Goal: Task Accomplishment & Management: Use online tool/utility

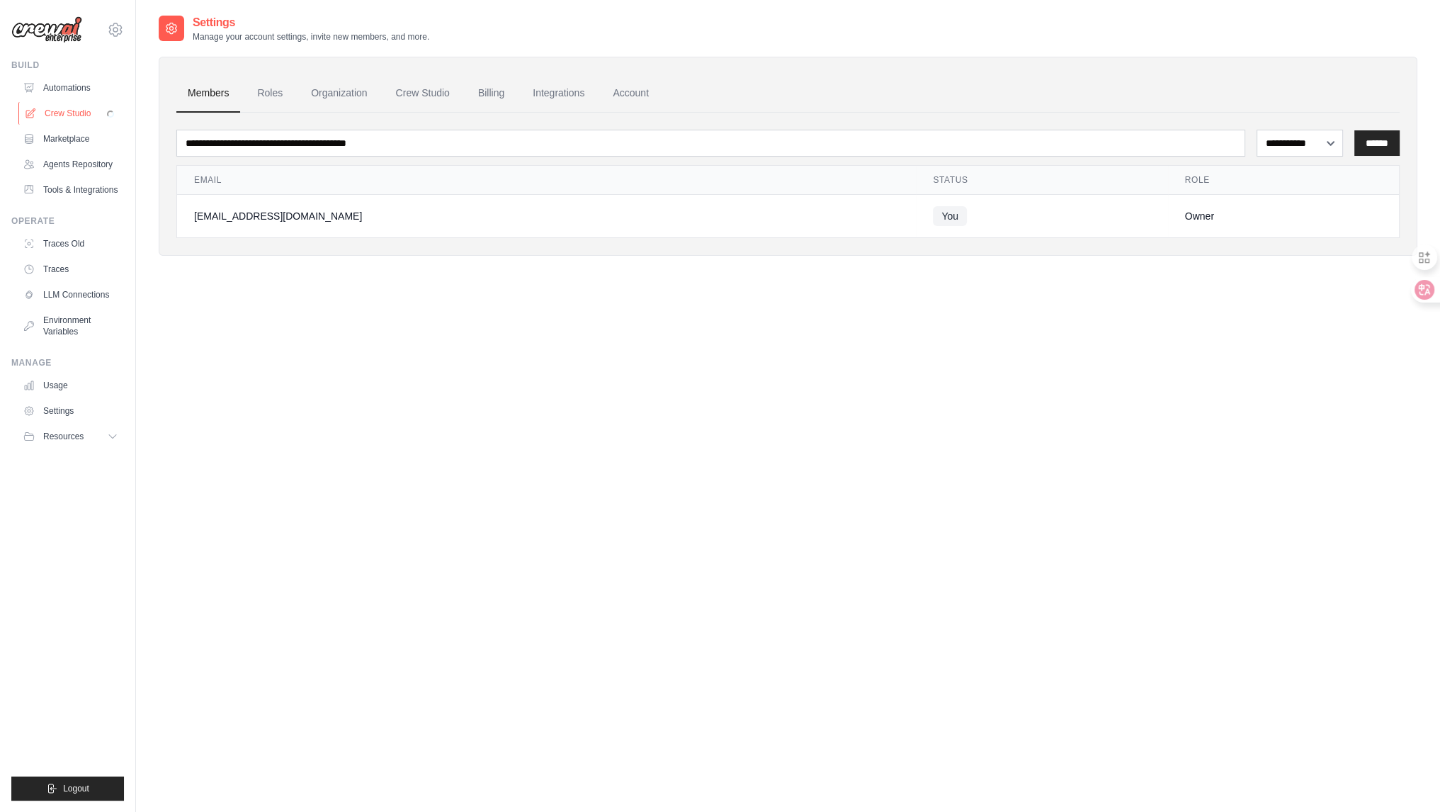
click at [81, 111] on link "Crew Studio" at bounding box center [71, 113] width 107 height 23
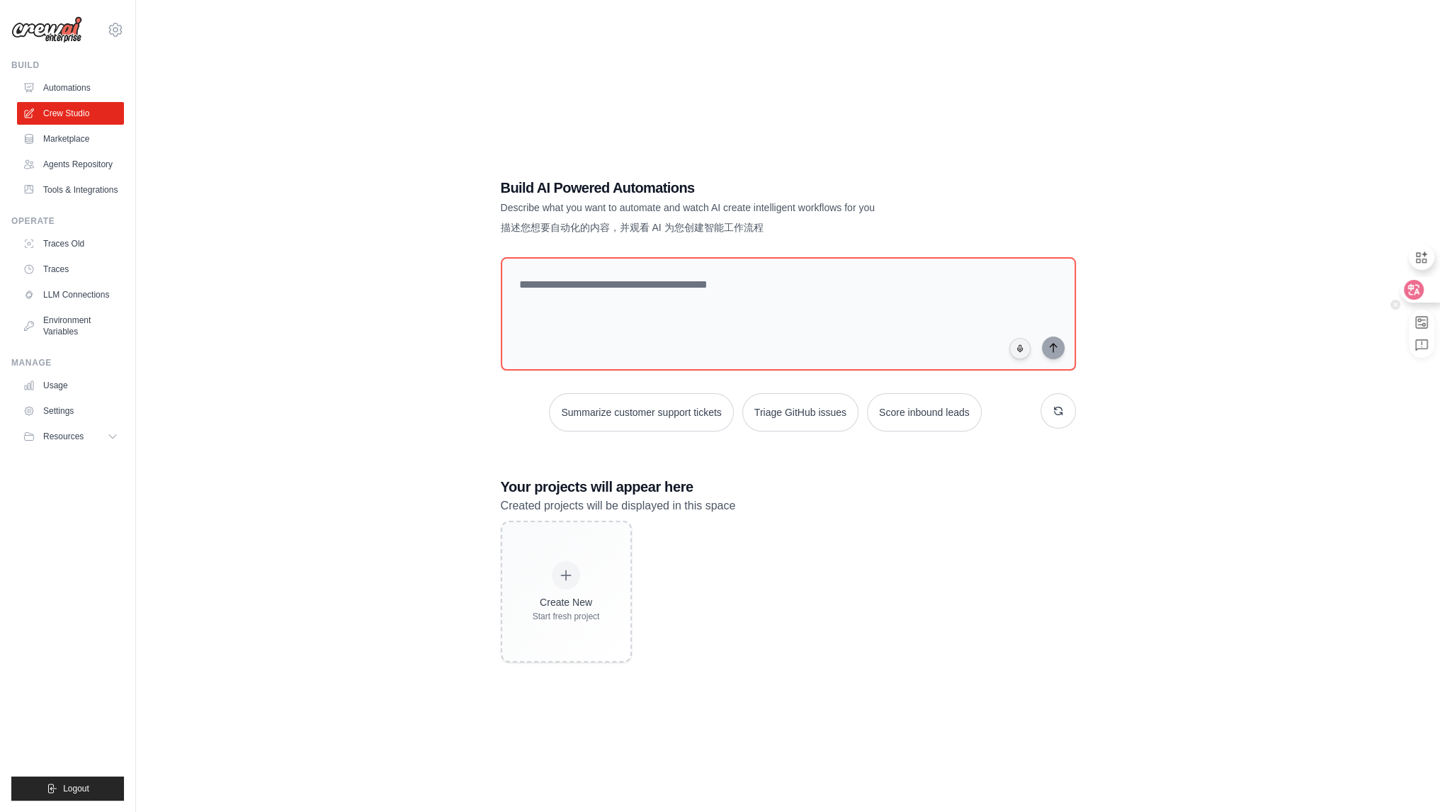
click at [1417, 281] on icon at bounding box center [1414, 290] width 20 height 20
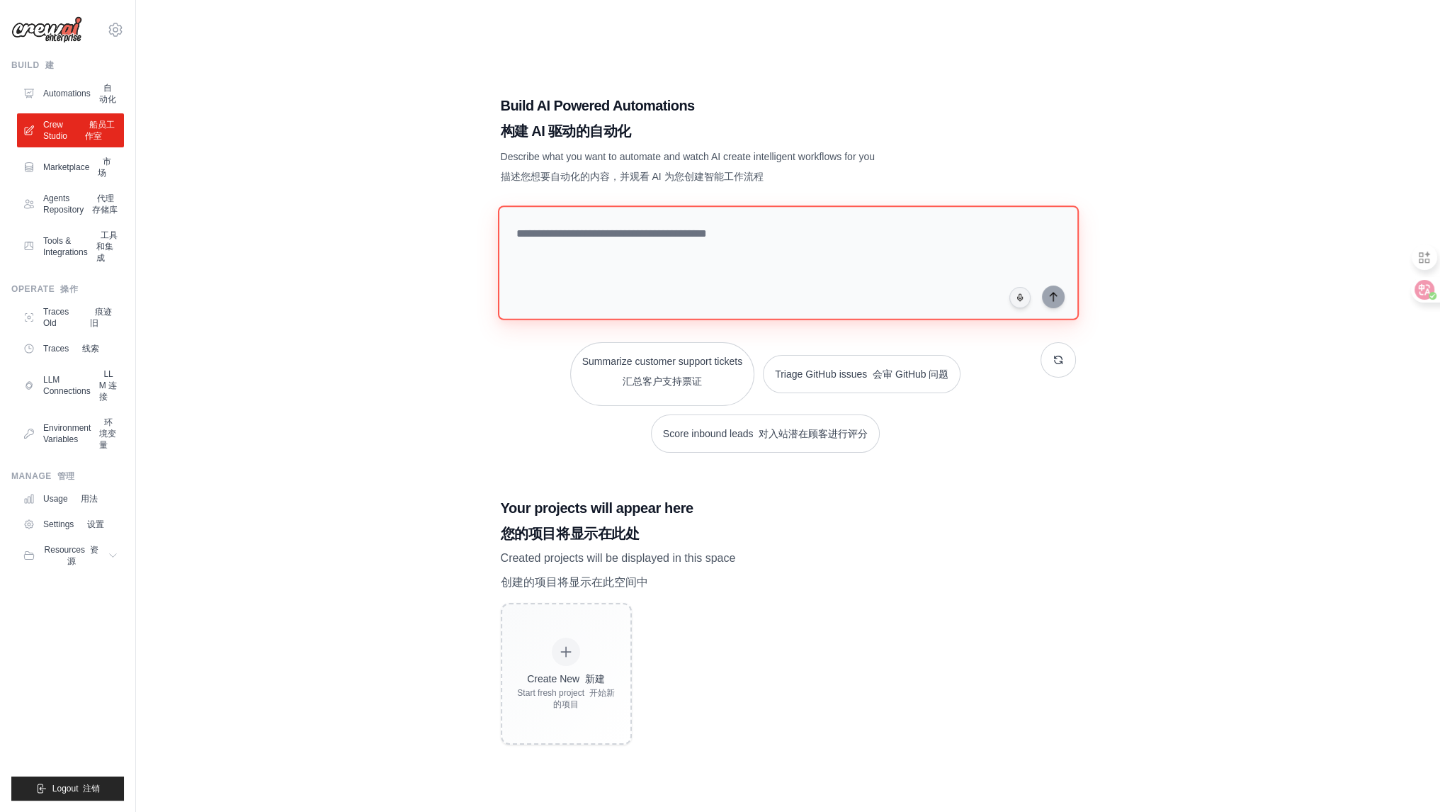
click at [643, 273] on textarea at bounding box center [787, 262] width 581 height 115
type textarea "*"
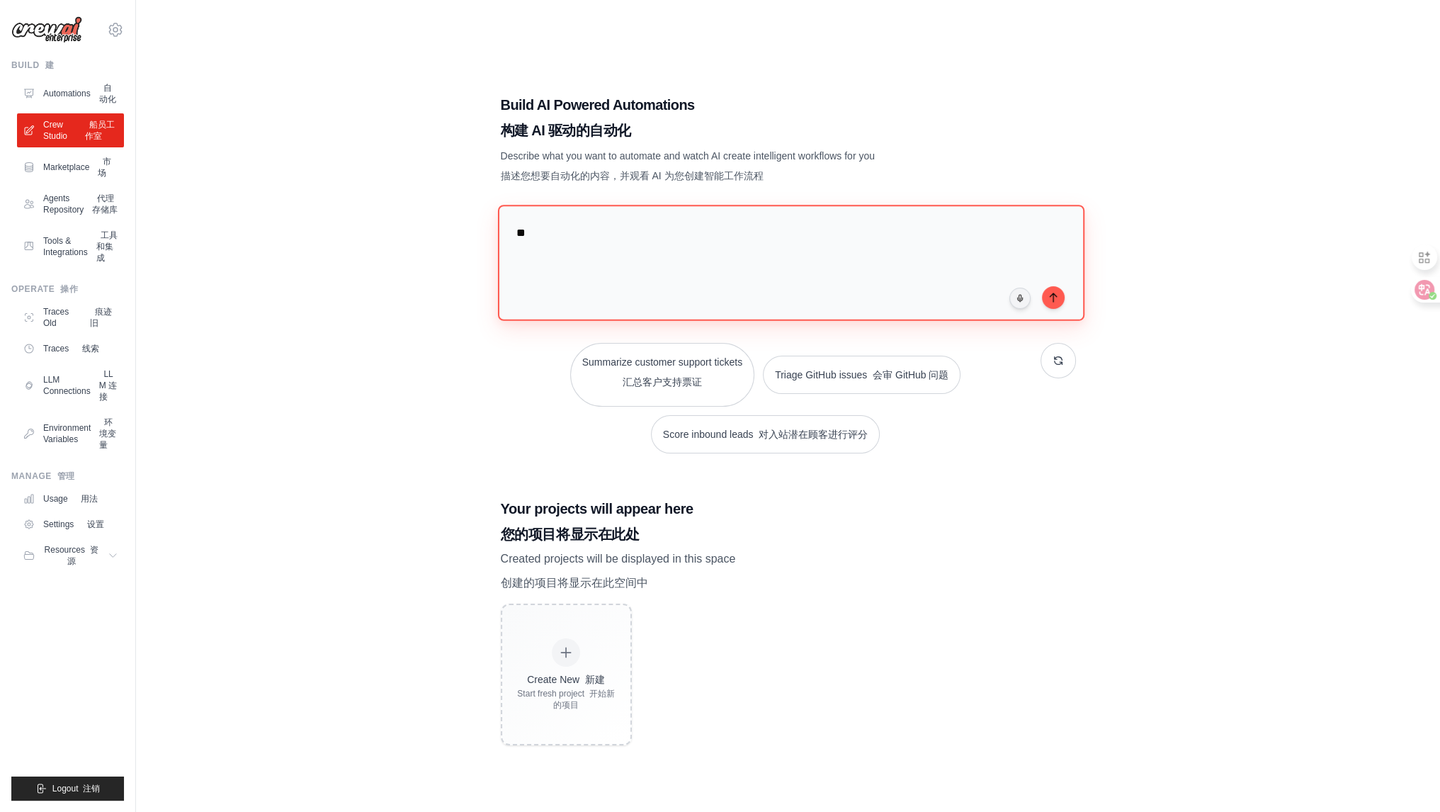
type textarea "*"
click at [1230, 502] on div "Build AI Powered Automations 构建 AI 驱动的自动化 Describe what you want to automate an…" at bounding box center [788, 420] width 1259 height 812
click at [701, 257] on textarea at bounding box center [790, 262] width 587 height 115
paste textarea "**********"
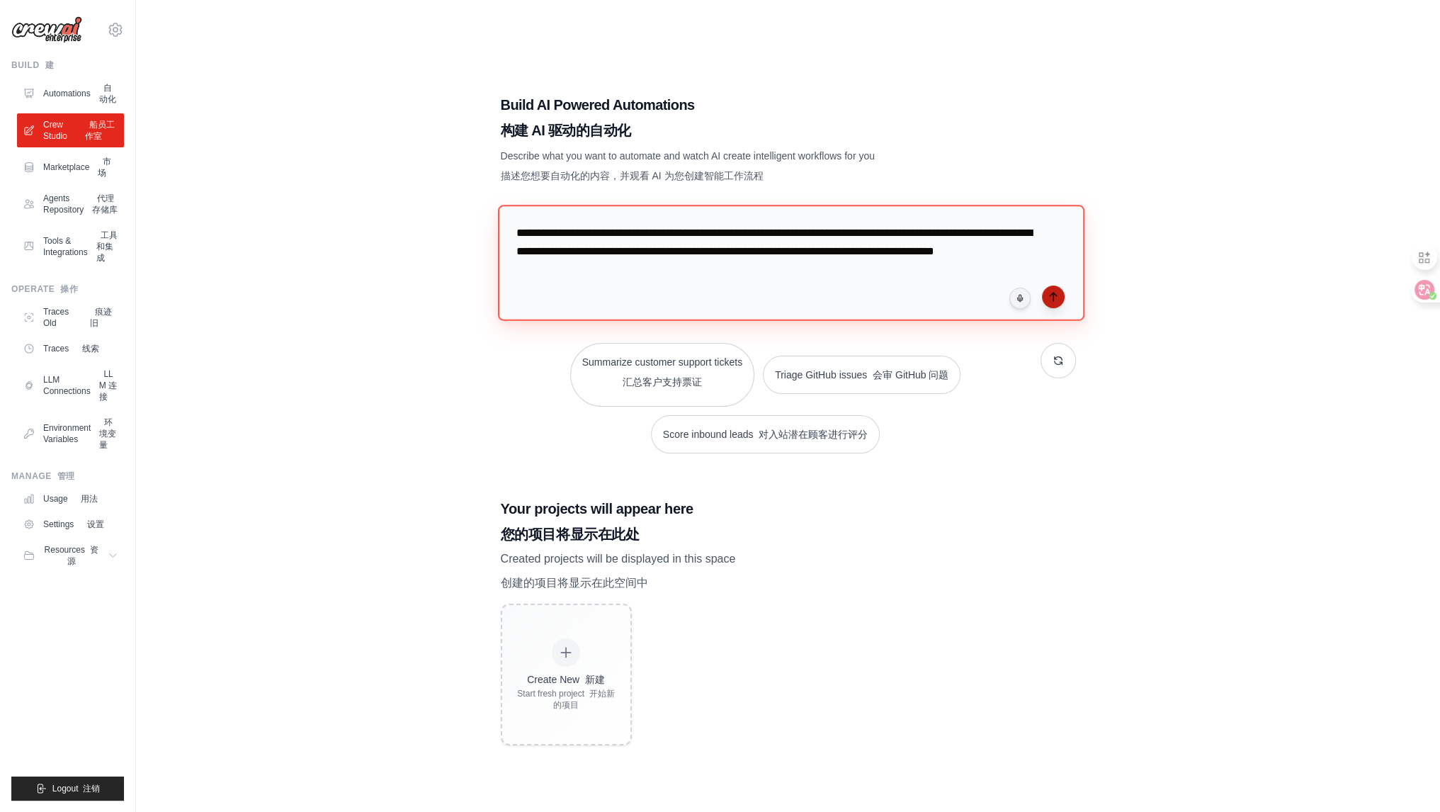
type textarea "**********"
click at [1052, 293] on icon "submit" at bounding box center [1053, 297] width 6 height 9
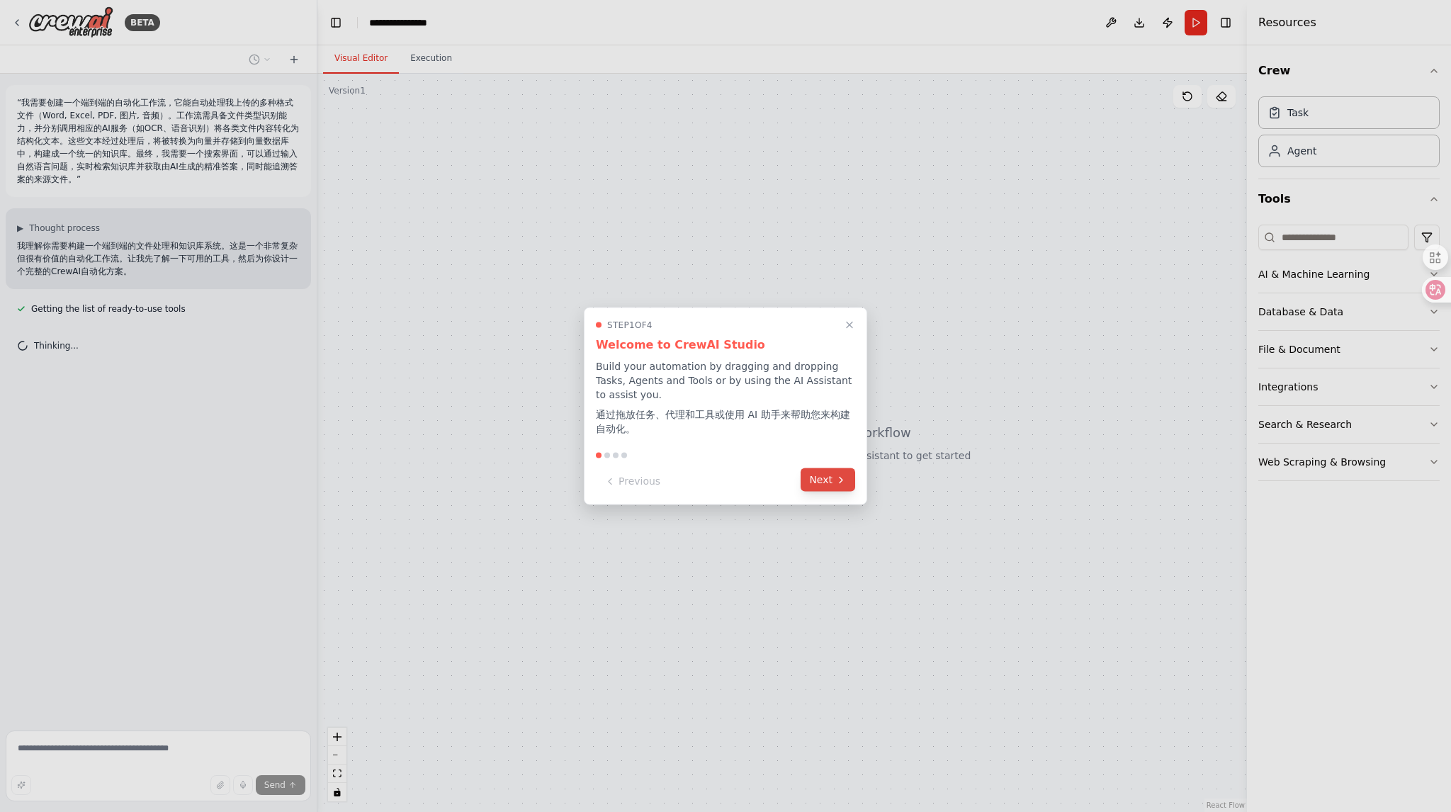
click at [816, 480] on button "Next" at bounding box center [828, 479] width 55 height 23
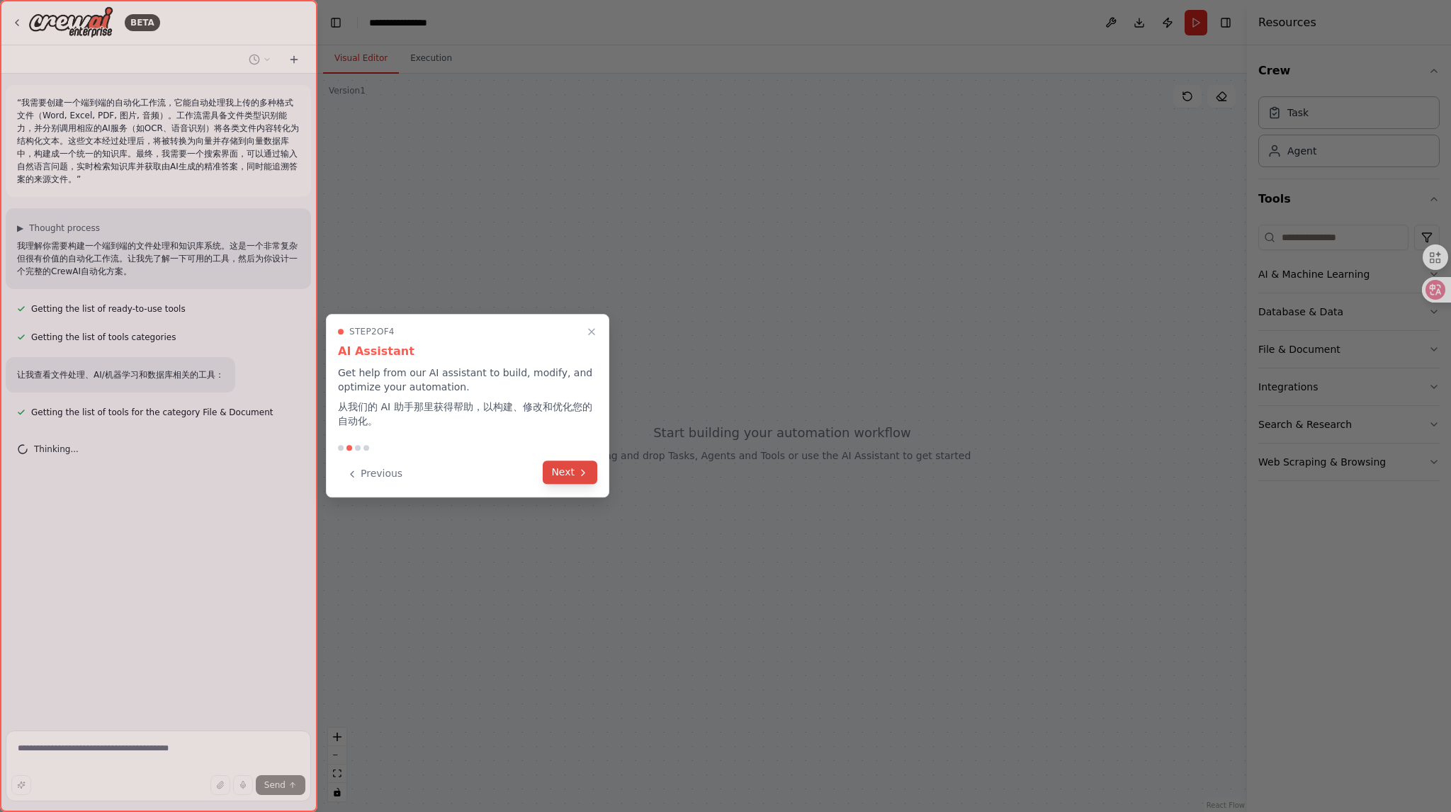
click at [563, 465] on button "Next" at bounding box center [570, 471] width 55 height 23
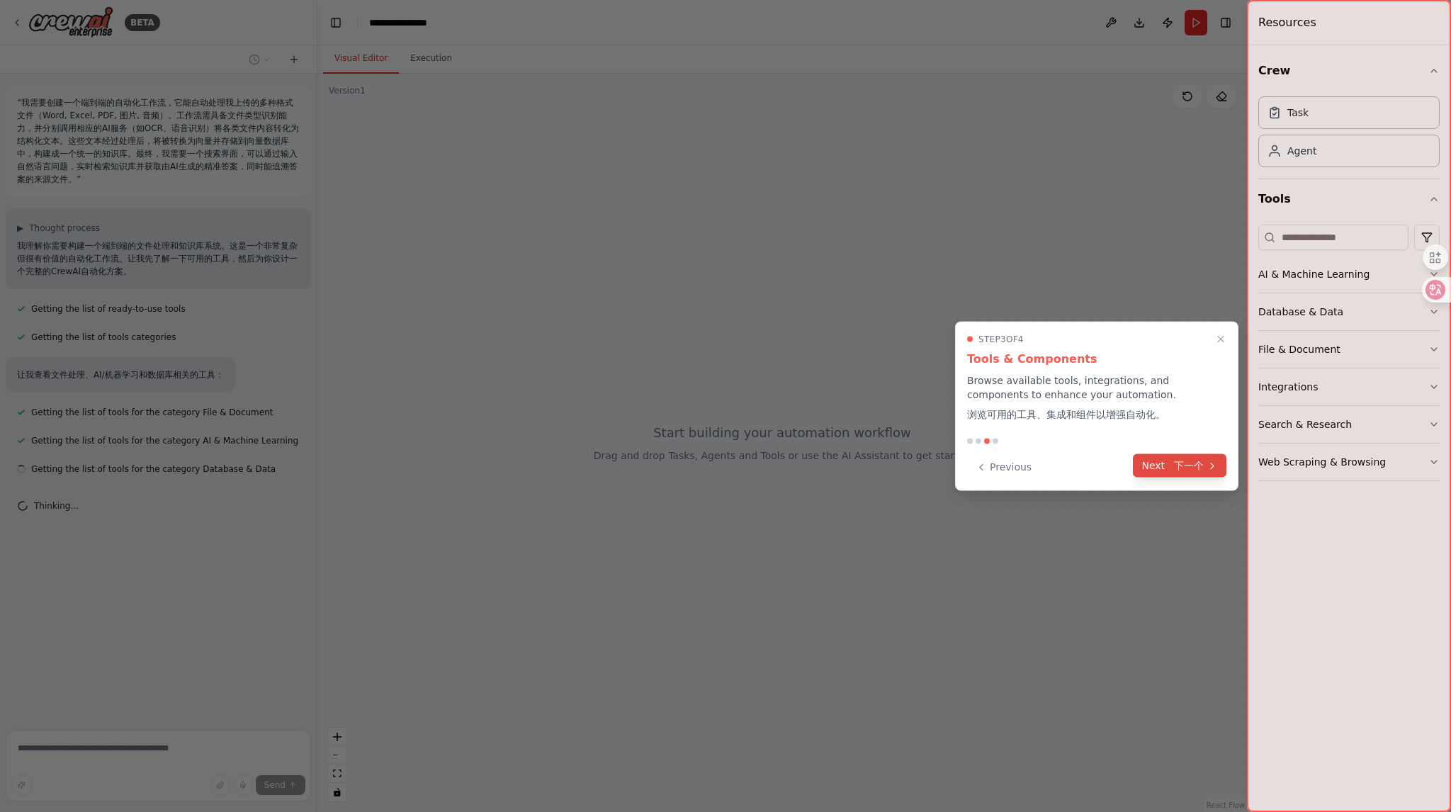
click at [1195, 460] on font "下一个" at bounding box center [1189, 465] width 30 height 11
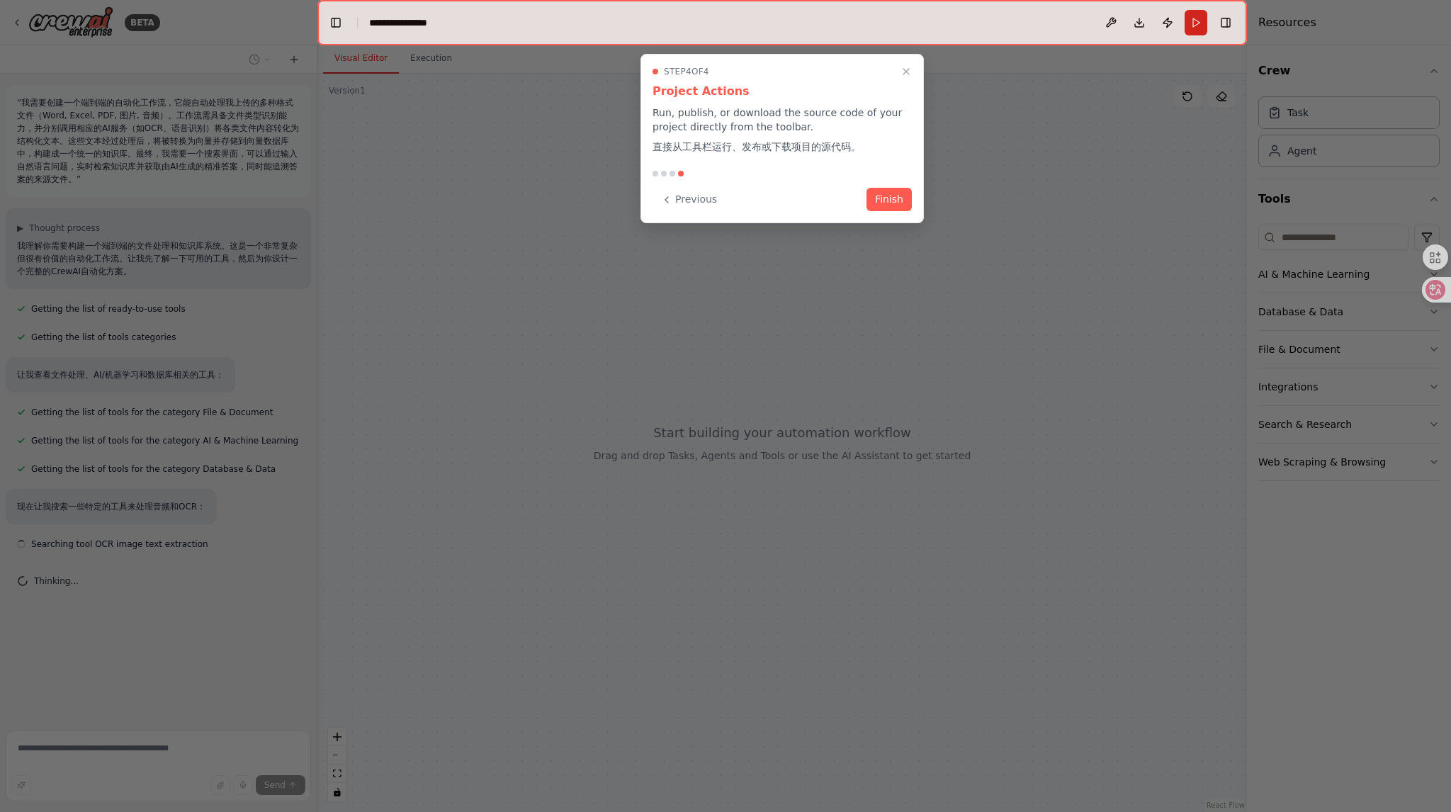
click at [884, 191] on button "Finish" at bounding box center [888, 199] width 45 height 23
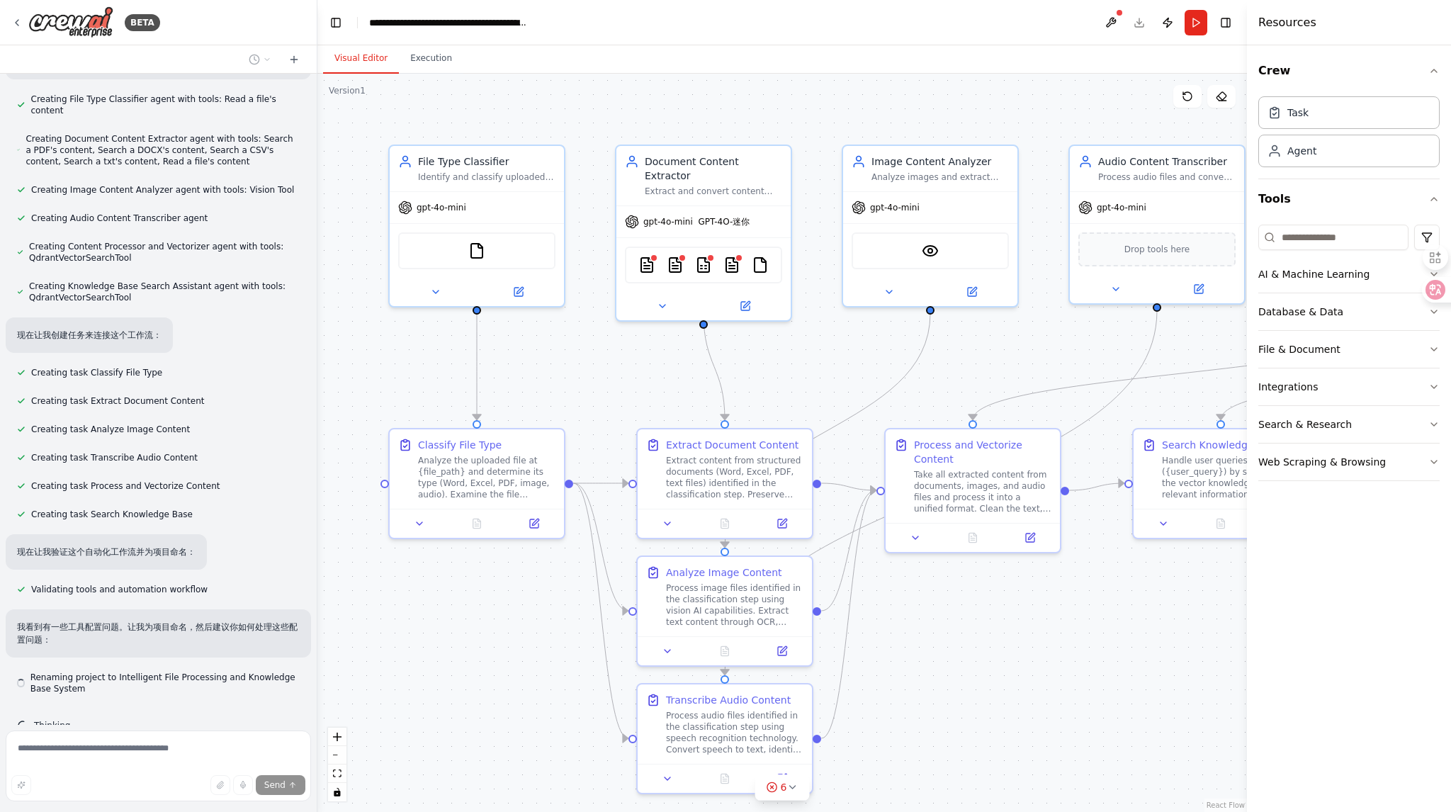
scroll to position [734, 0]
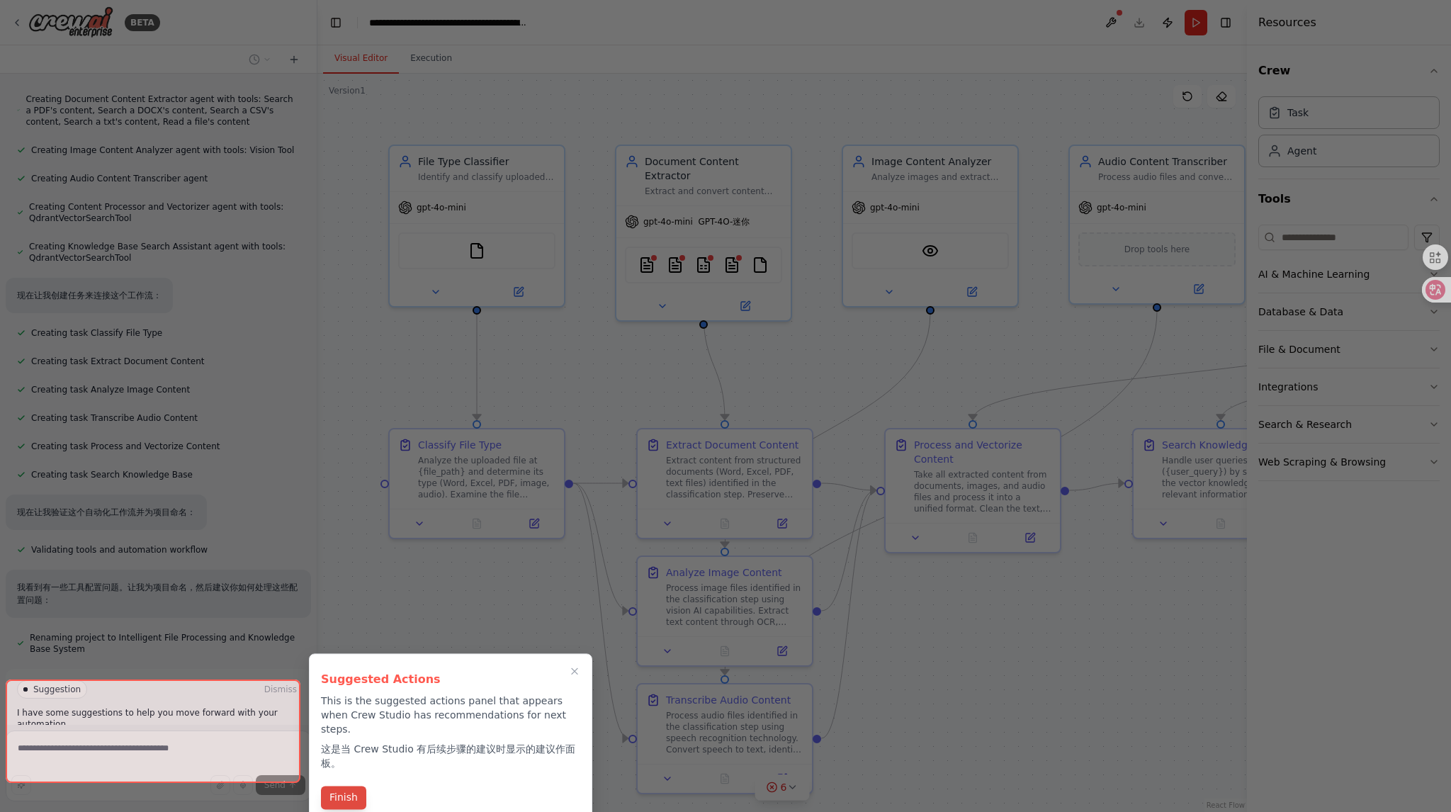
click at [352, 787] on button "Finish" at bounding box center [343, 797] width 45 height 23
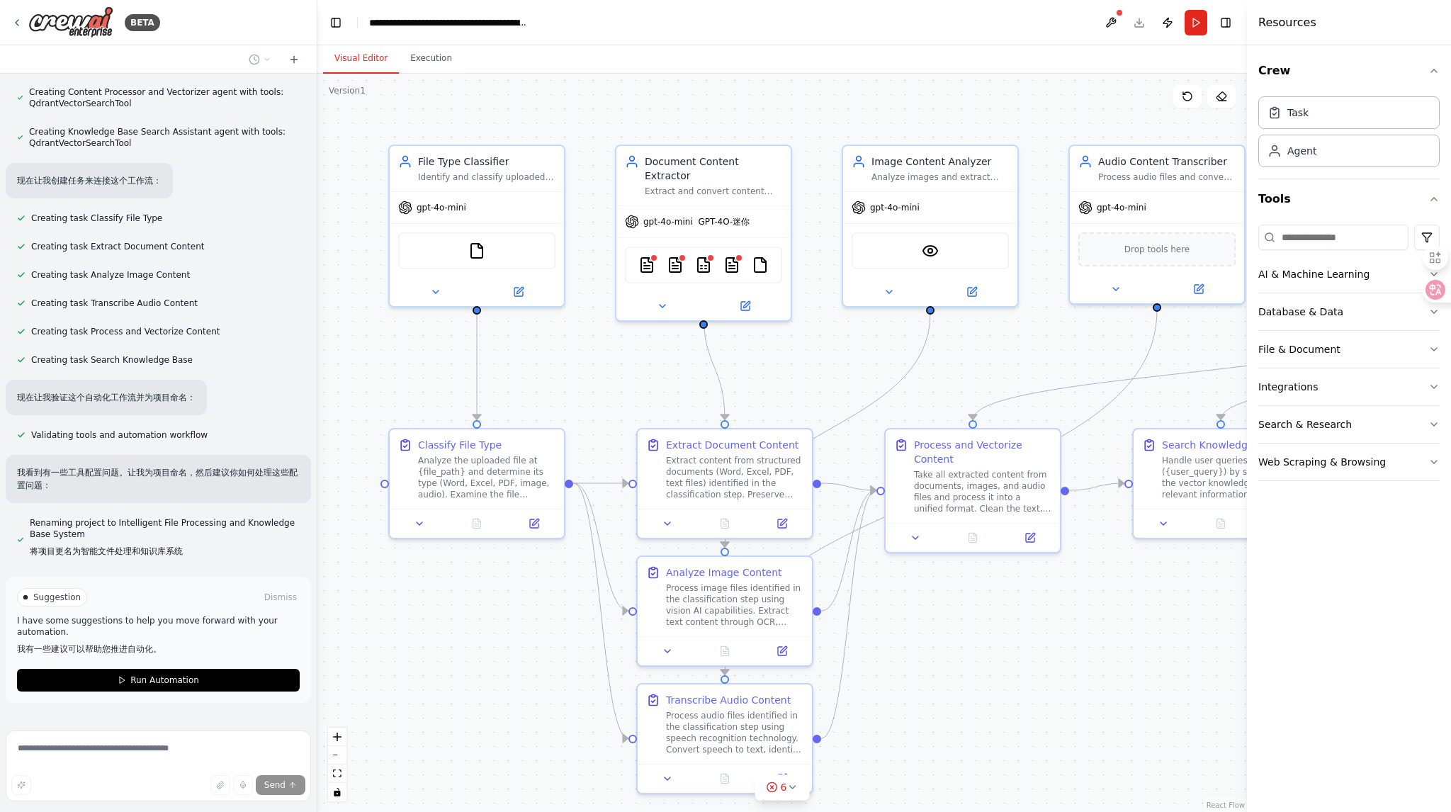
scroll to position [894, 0]
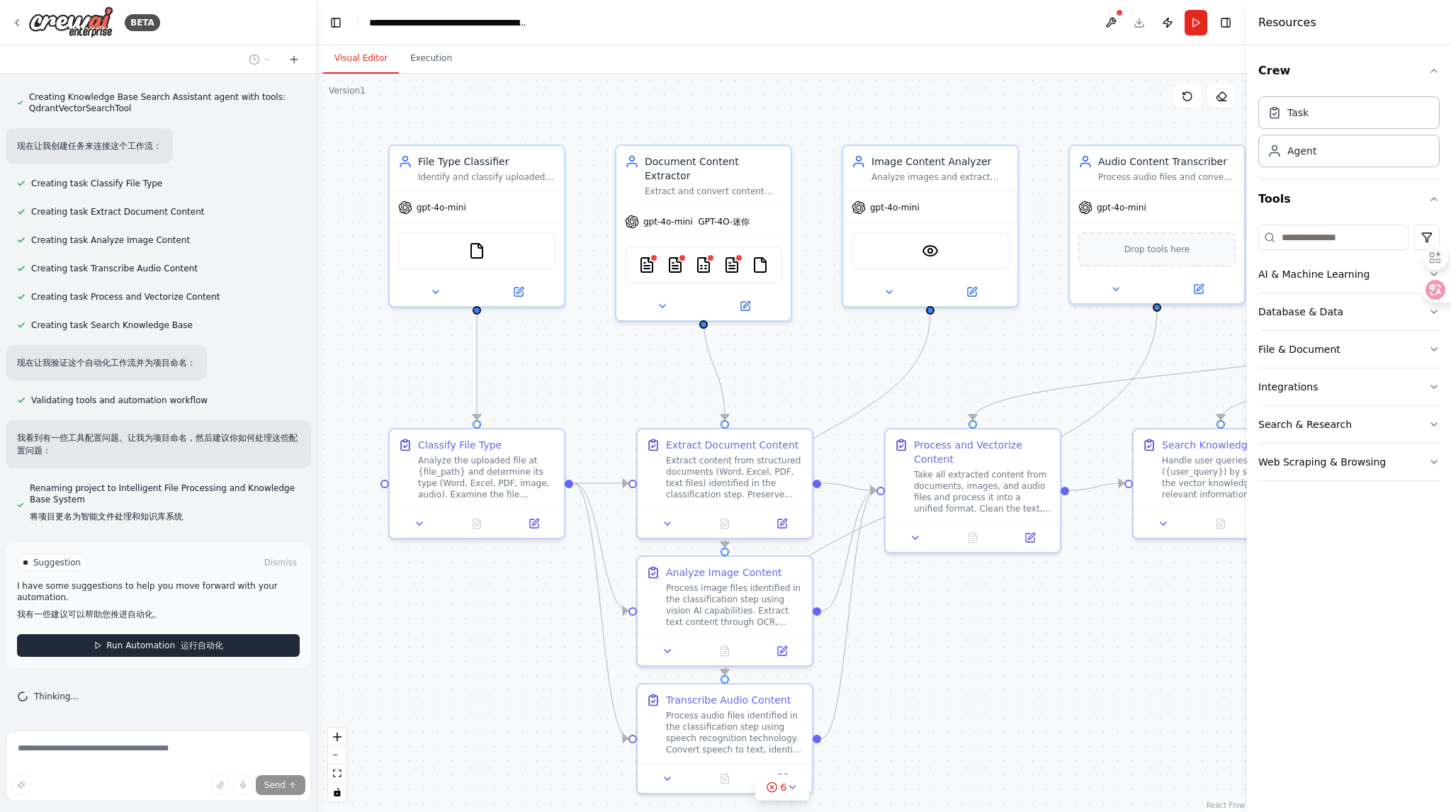
click at [137, 644] on span "Run Automation 运行自动化" at bounding box center [164, 645] width 116 height 11
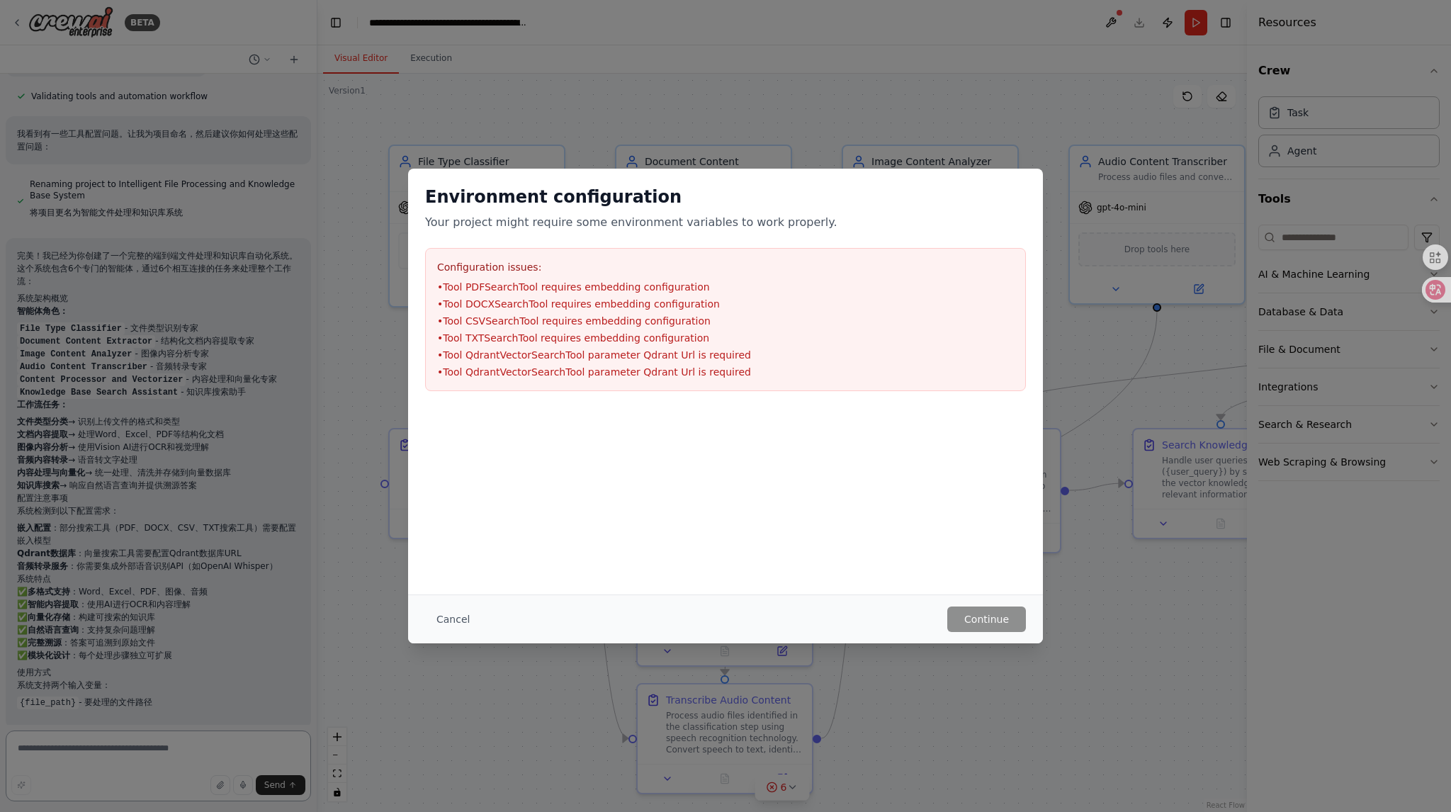
scroll to position [1252, 0]
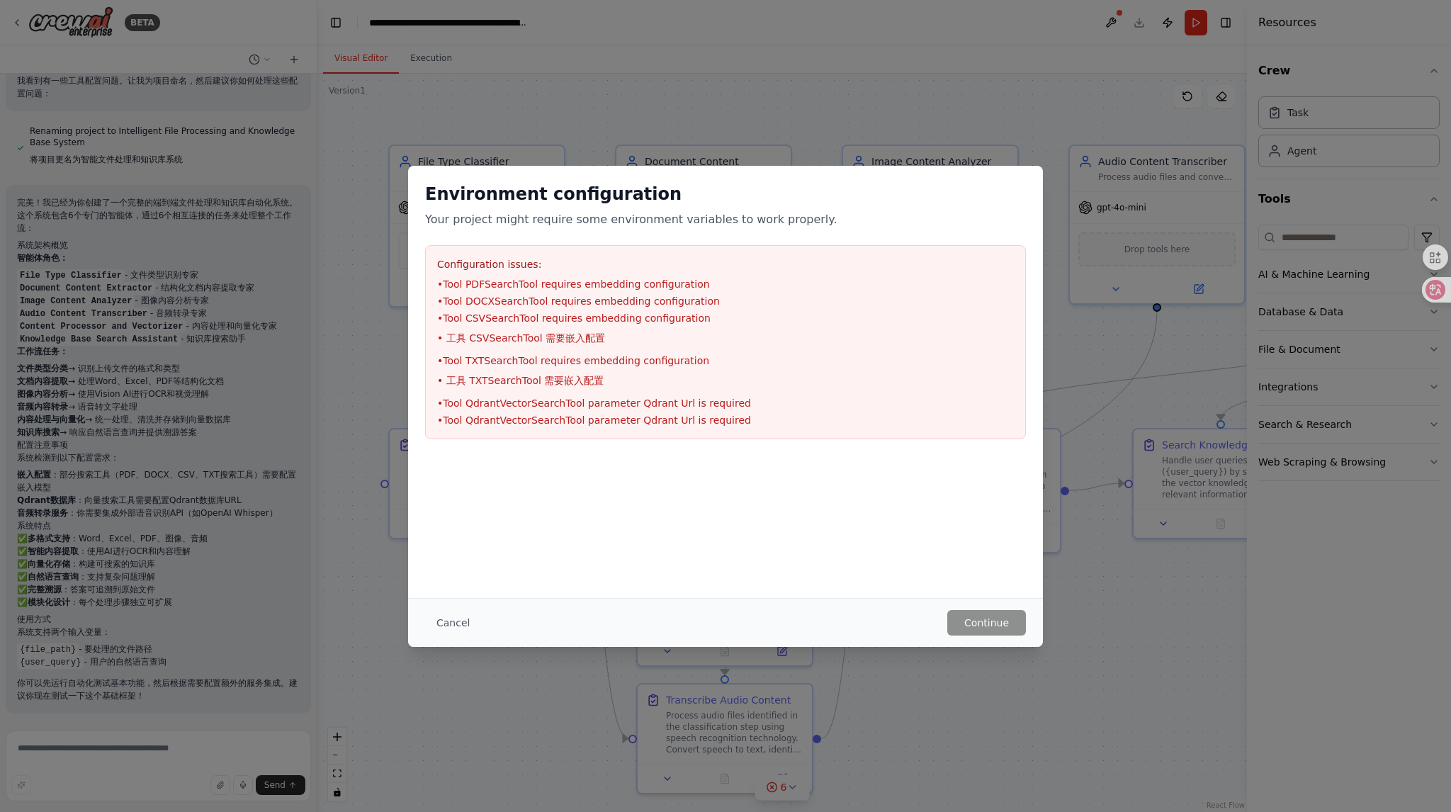
click at [601, 366] on li "• Tool TXTSearchTool requires embedding configuration • 工具 TXTSearchTool 需要嵌入配置" at bounding box center [725, 374] width 577 height 40
click at [720, 464] on div at bounding box center [725, 464] width 635 height 17
click at [555, 196] on h2 "Environment configuration" at bounding box center [725, 194] width 601 height 23
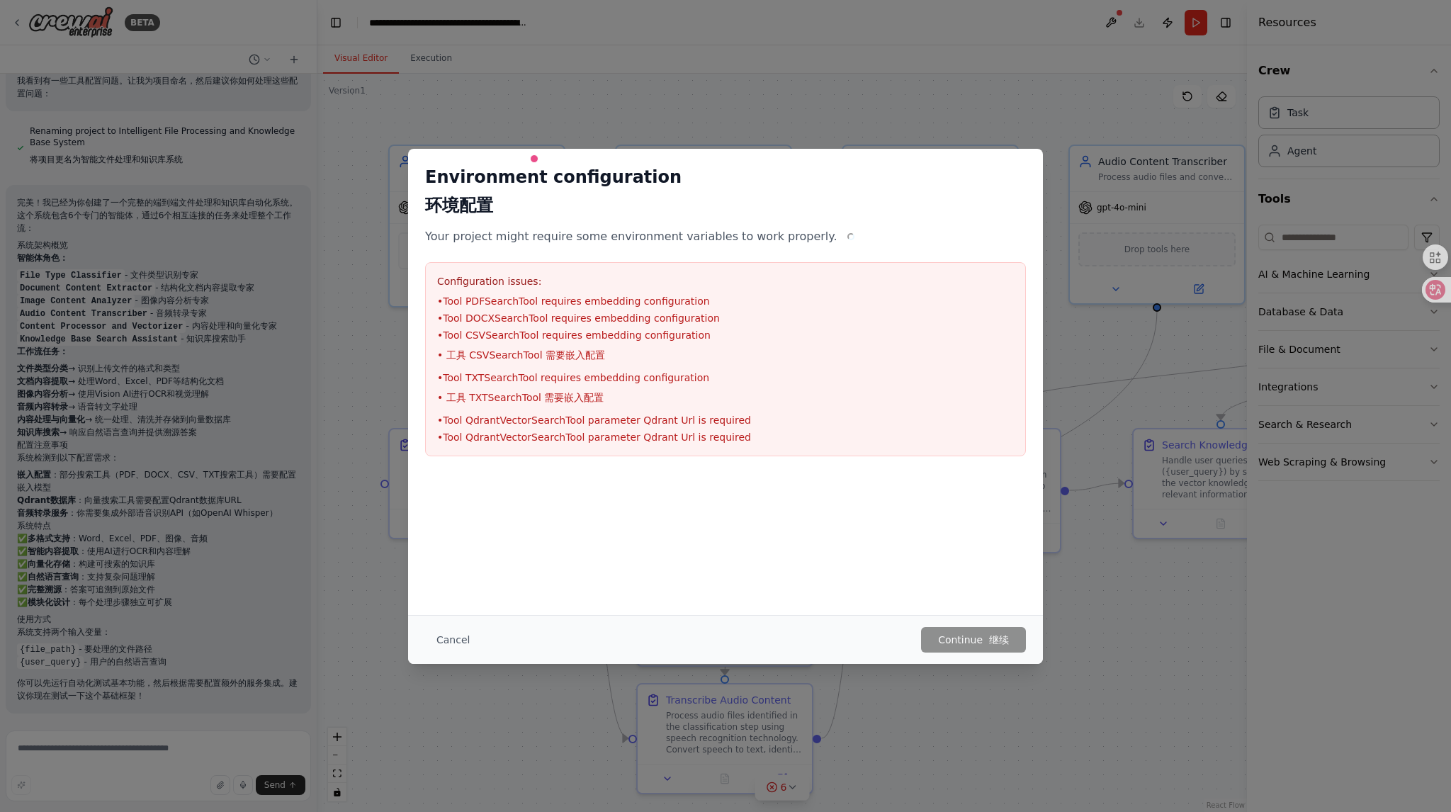
click at [626, 234] on p "Your project might require some environment variables to work properly." at bounding box center [725, 236] width 601 height 17
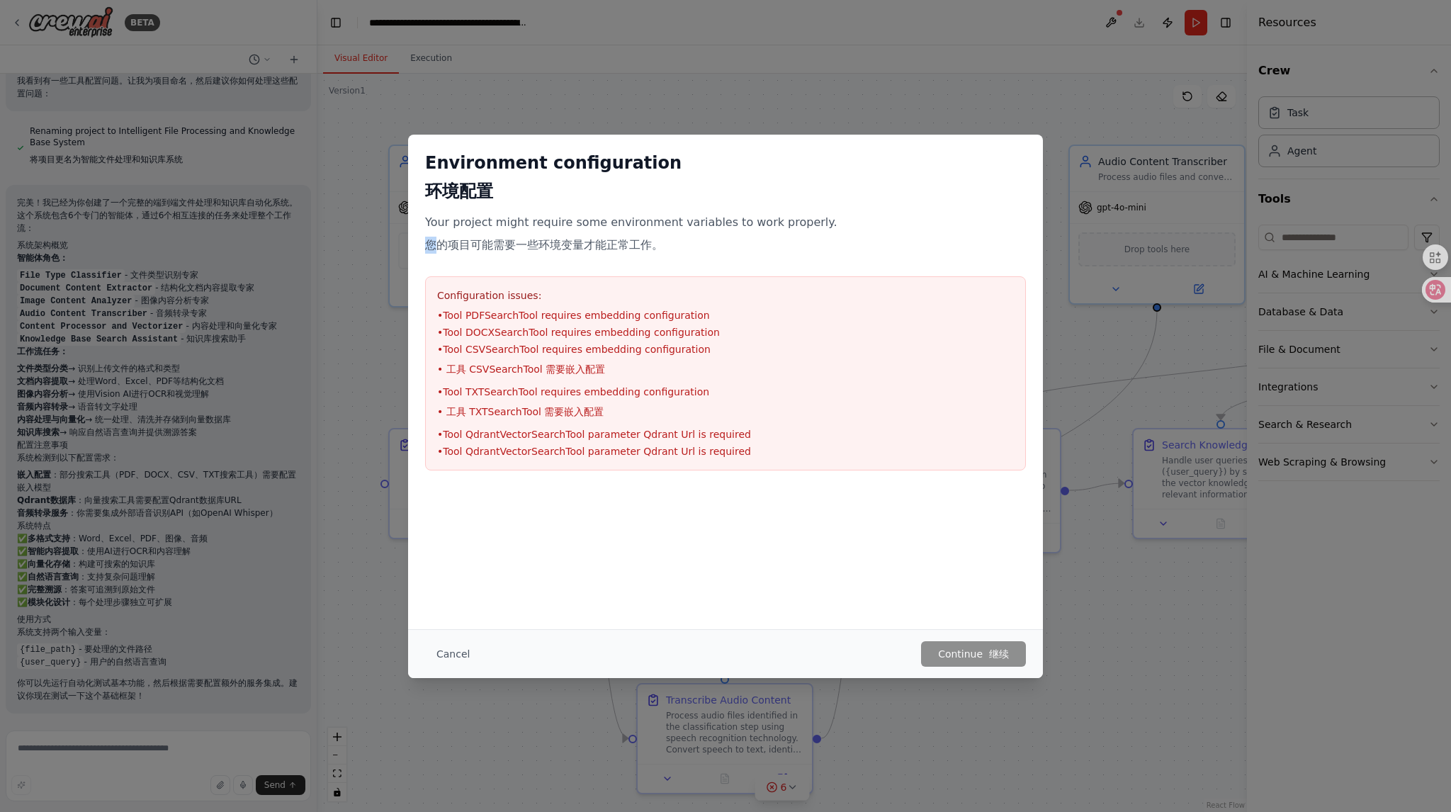
click at [626, 234] on p "Your project might require some environment variables to work properly. 您的项目可能需…" at bounding box center [725, 236] width 601 height 45
click at [687, 257] on p "Your project might require some environment variables to work properly. 您的项目可能需…" at bounding box center [725, 236] width 601 height 45
click at [538, 312] on li "• Tool PDFSearchTool requires embedding configuration" at bounding box center [725, 315] width 577 height 14
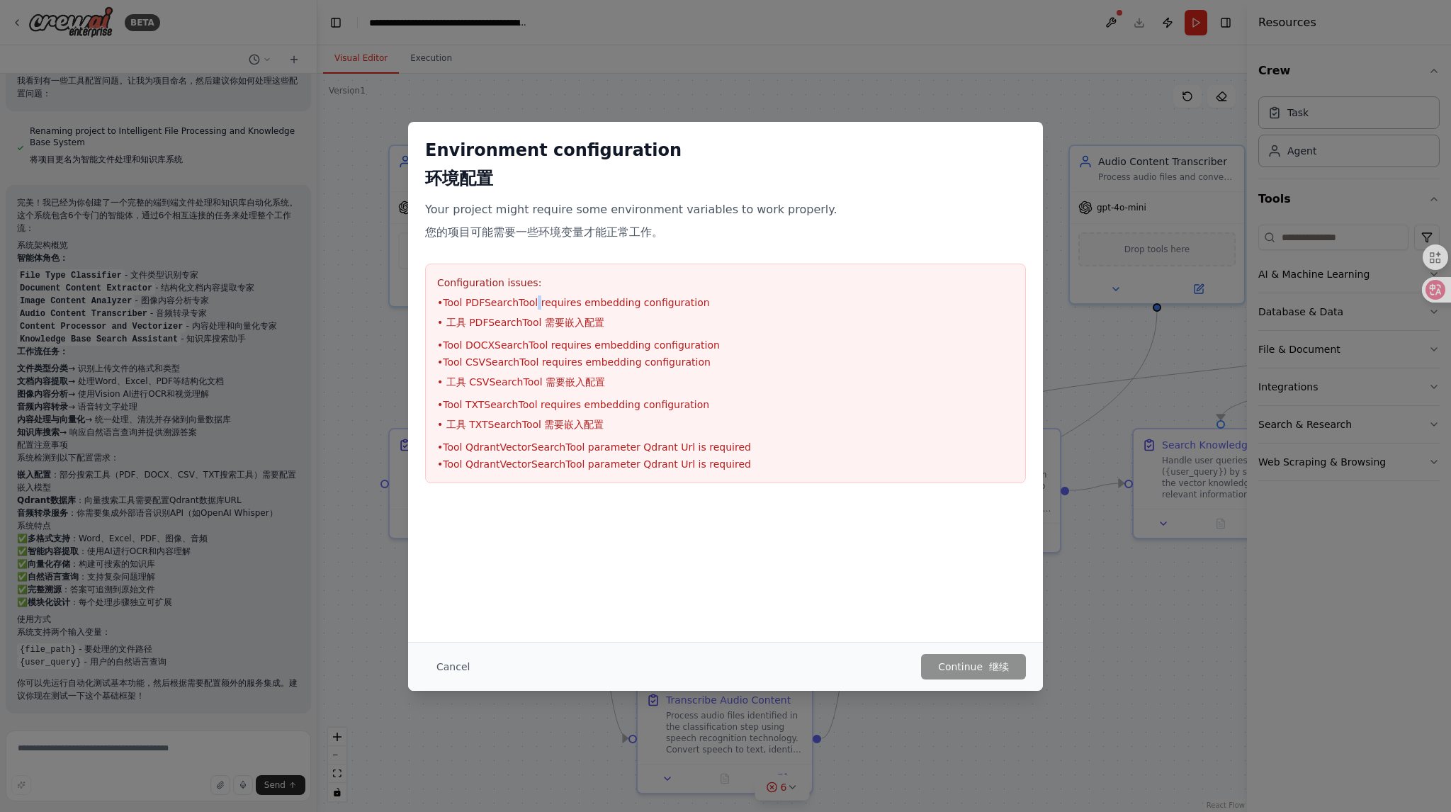
click at [550, 385] on font "• 工具 CSVSearchTool 需要嵌入配置" at bounding box center [521, 381] width 168 height 11
click at [550, 388] on font "• 工具 CSVSearchTool 需要嵌入配置" at bounding box center [521, 382] width 168 height 14
click at [596, 356] on li "• Tool CSVSearchTool requires embedding configuration • 工具 CSVSearchTool 需要嵌入配置" at bounding box center [725, 375] width 577 height 40
click at [599, 349] on li "• Tool DOCXSearchTool requires embedding configuration" at bounding box center [725, 345] width 577 height 14
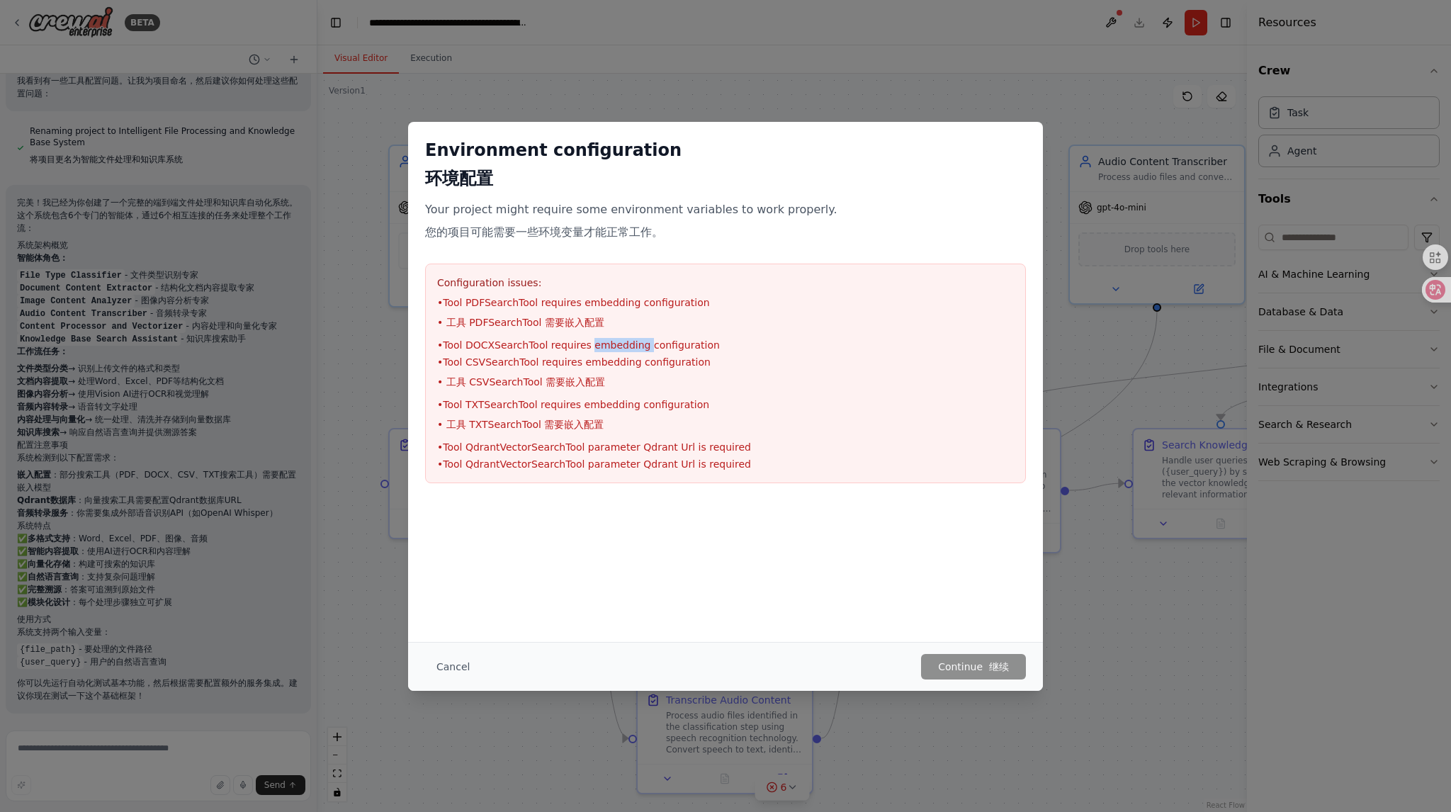
click at [599, 349] on li "• Tool DOCXSearchTool requires embedding configuration" at bounding box center [725, 345] width 577 height 14
click at [598, 453] on li "• Tool QdrantVectorSearchTool parameter Qdrant Url is required" at bounding box center [725, 447] width 577 height 14
click at [941, 631] on div at bounding box center [725, 571] width 635 height 142
drag, startPoint x: 873, startPoint y: 592, endPoint x: 556, endPoint y: 621, distance: 318.0
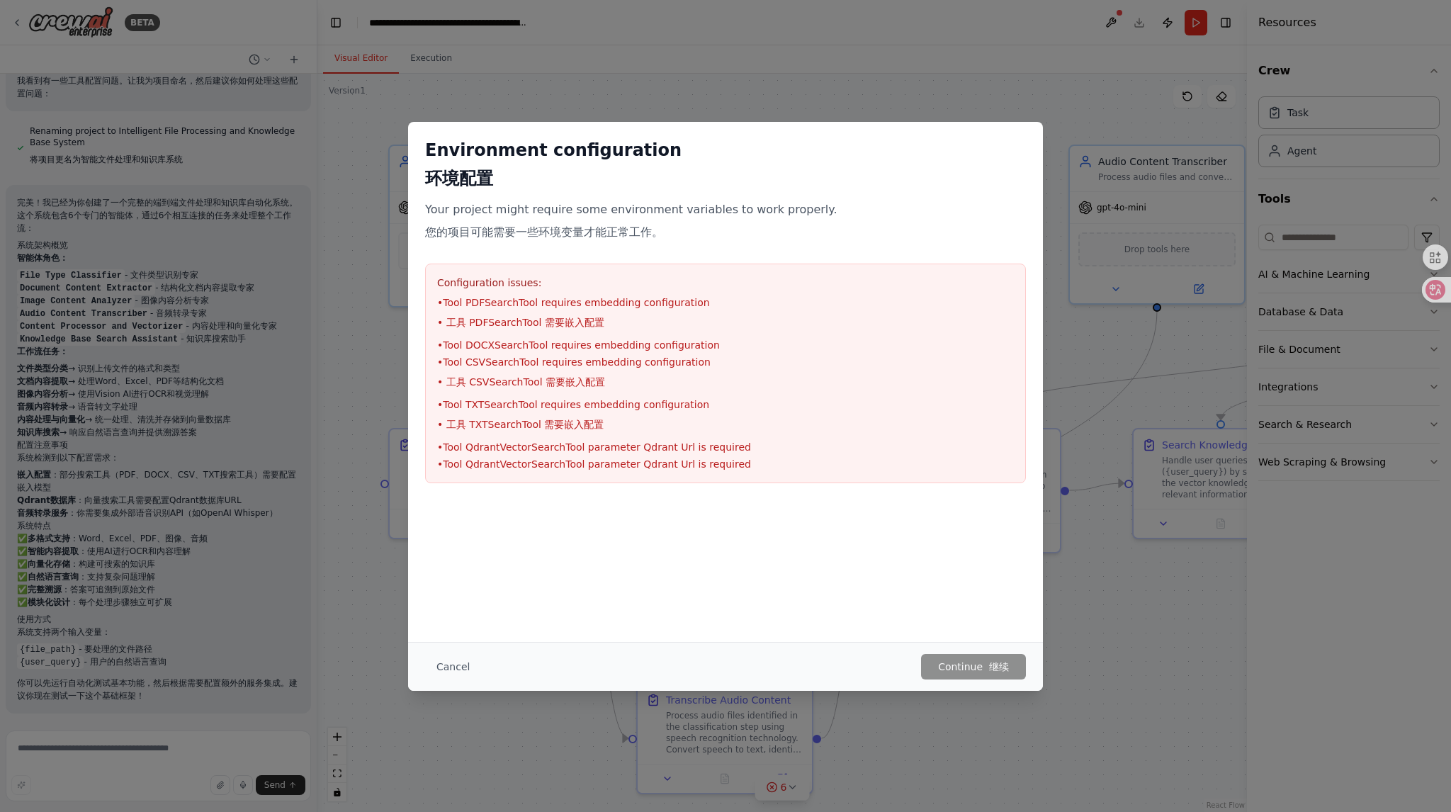
click at [870, 593] on div at bounding box center [725, 571] width 635 height 142
click at [468, 669] on button "Cancel" at bounding box center [453, 667] width 56 height 26
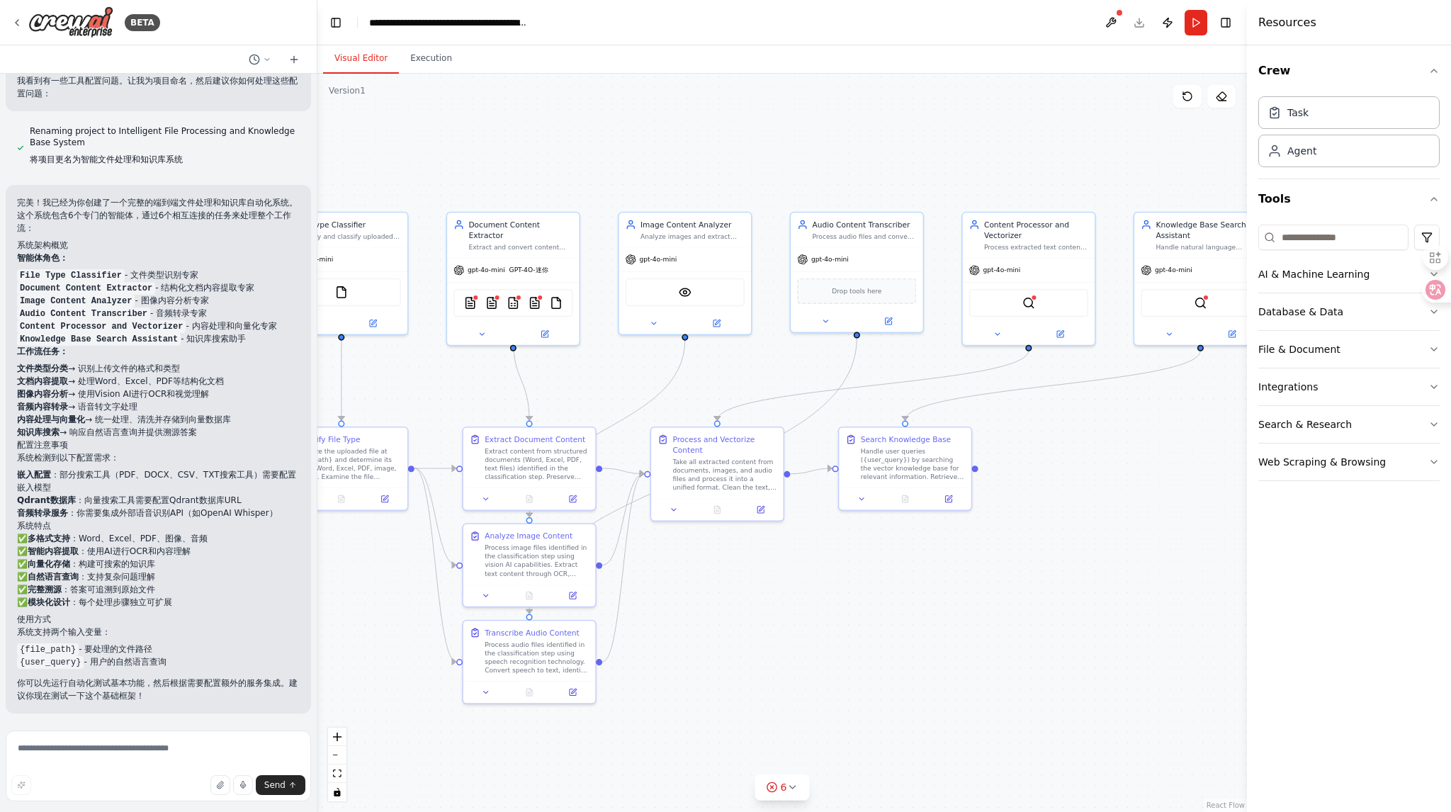
drag, startPoint x: 1051, startPoint y: 155, endPoint x: 798, endPoint y: 162, distance: 253.0
click at [798, 162] on div ".deletable-edge-delete-btn { width: 20px; height: 20px; border: 0px solid #ffff…" at bounding box center [781, 443] width 929 height 738
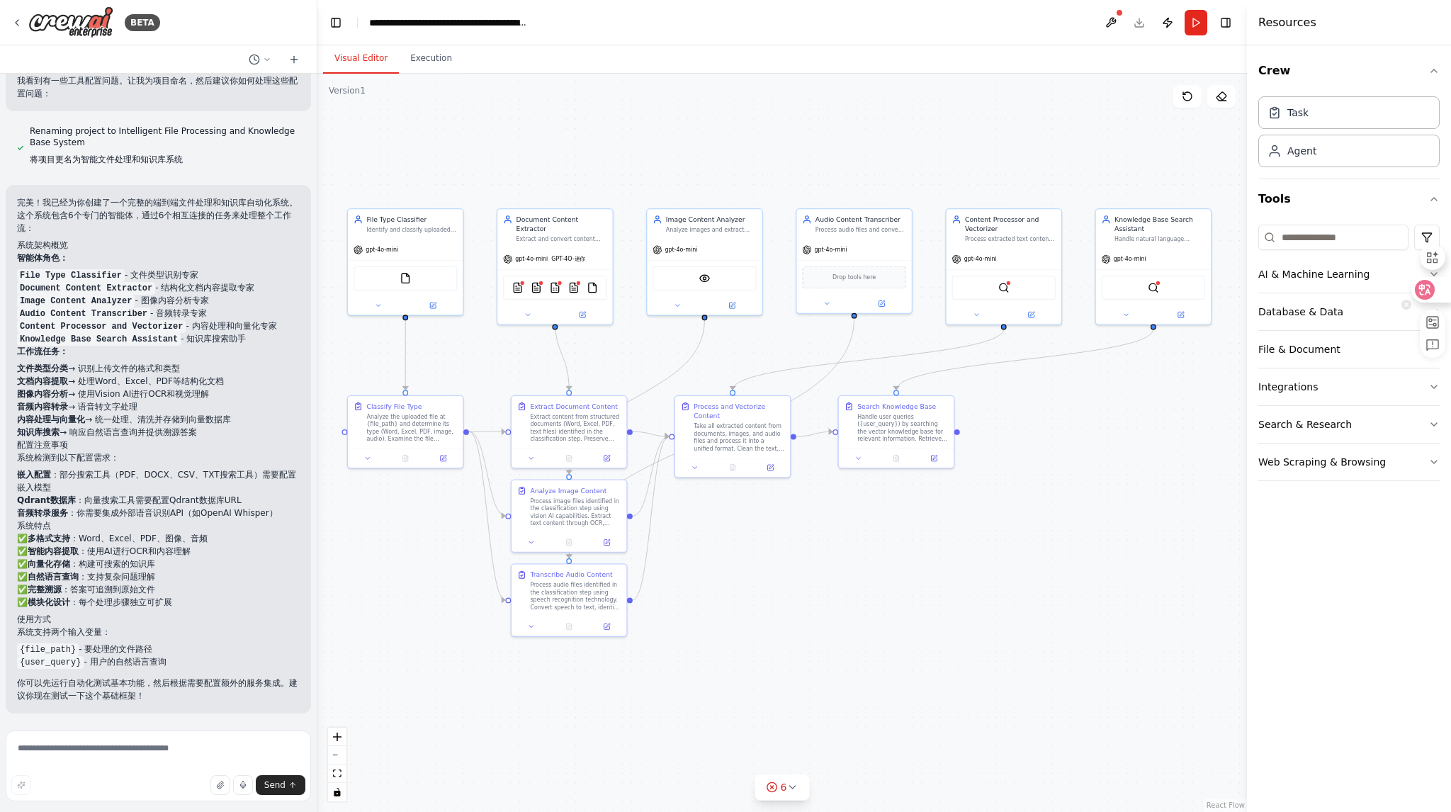
click at [1428, 293] on icon at bounding box center [1425, 289] width 12 height 11
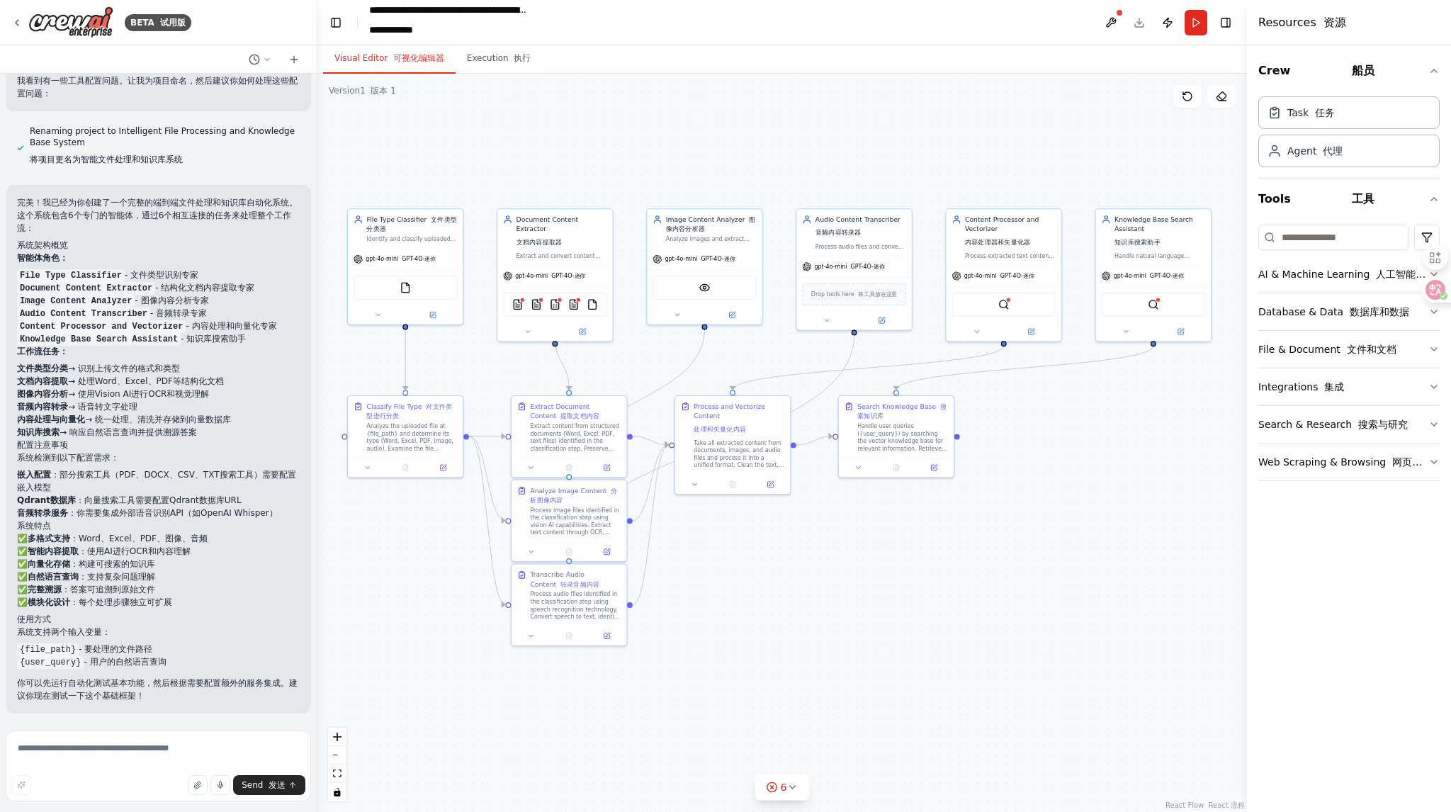
click at [584, 168] on div ".deletable-edge-delete-btn { width: 20px; height: 20px; border: 0px solid #ffff…" at bounding box center [781, 443] width 929 height 738
click at [514, 297] on img at bounding box center [517, 302] width 11 height 11
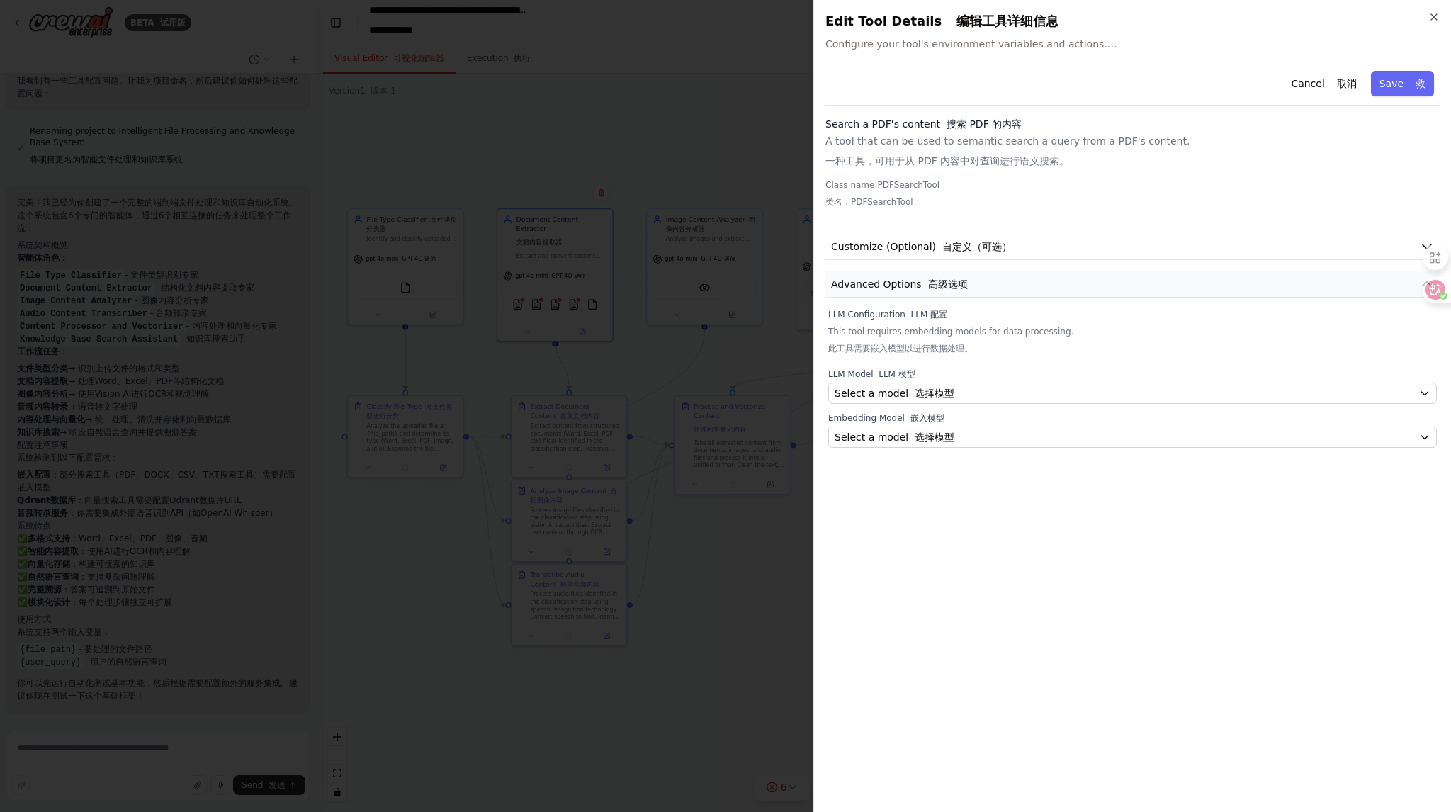
click at [1002, 286] on button "Advanced Options 高级选项" at bounding box center [1132, 284] width 614 height 26
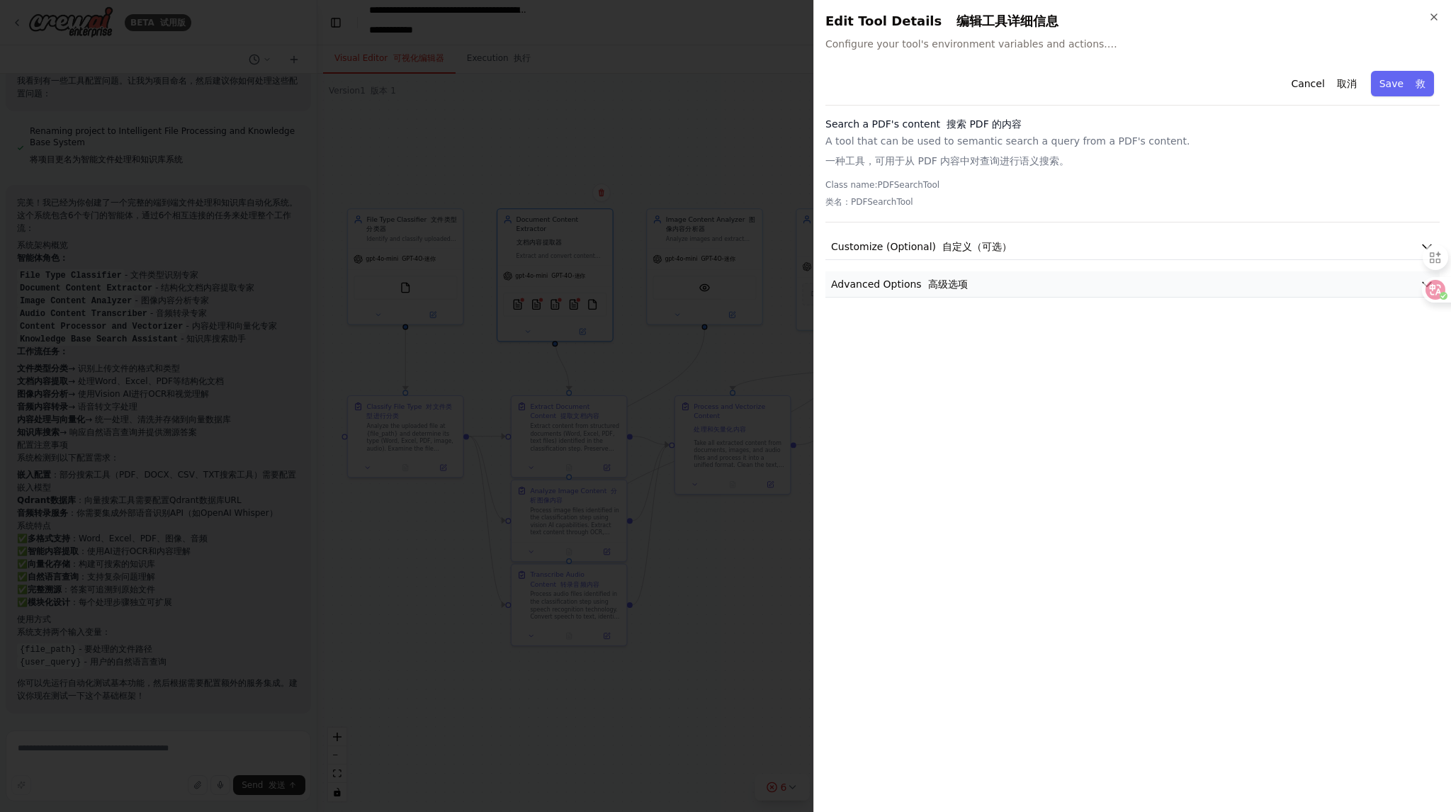
click at [1002, 286] on button "Advanced Options 高级选项" at bounding box center [1132, 284] width 614 height 26
click at [1006, 245] on font "自定义（可选）" at bounding box center [976, 246] width 69 height 11
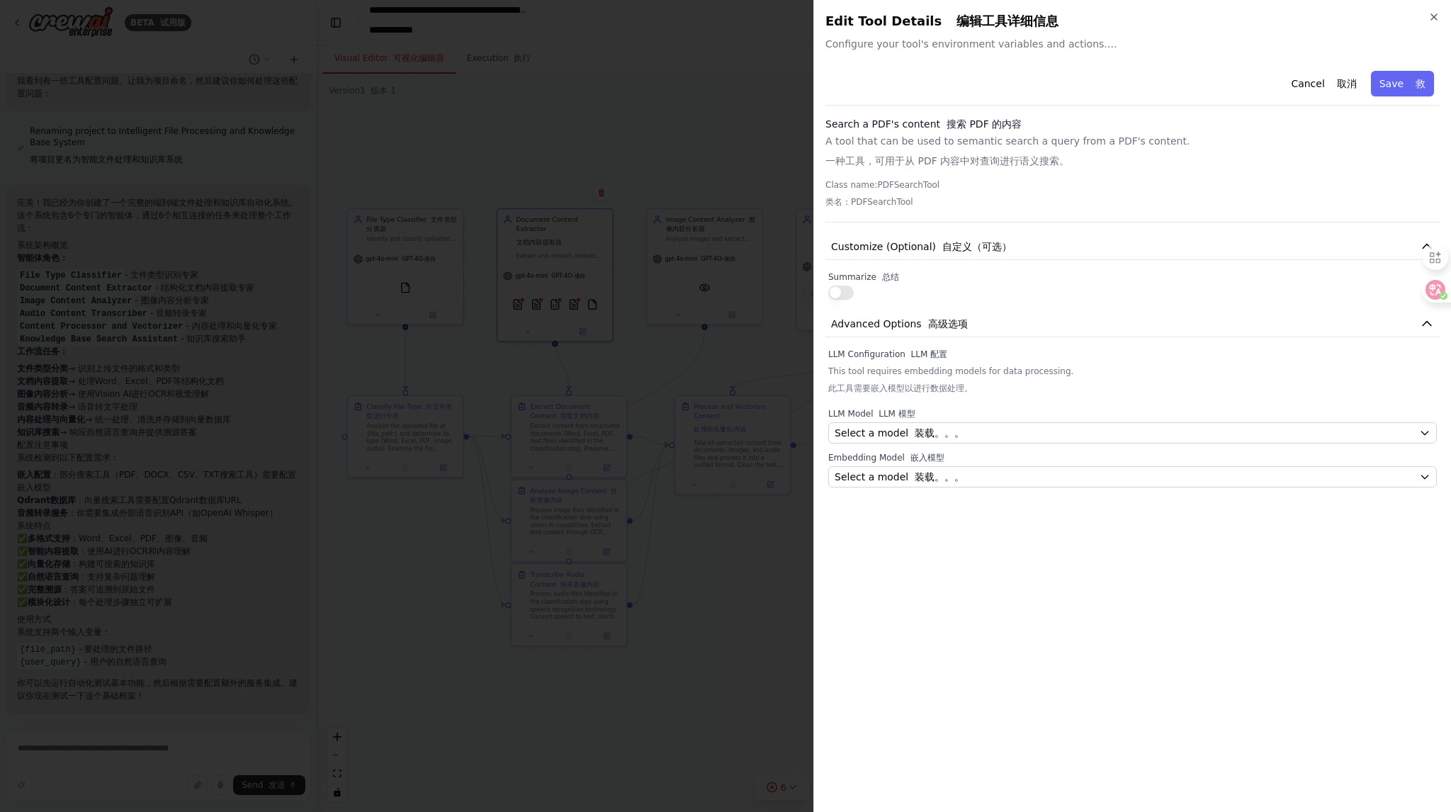
click at [837, 288] on button "button" at bounding box center [841, 293] width 26 height 14
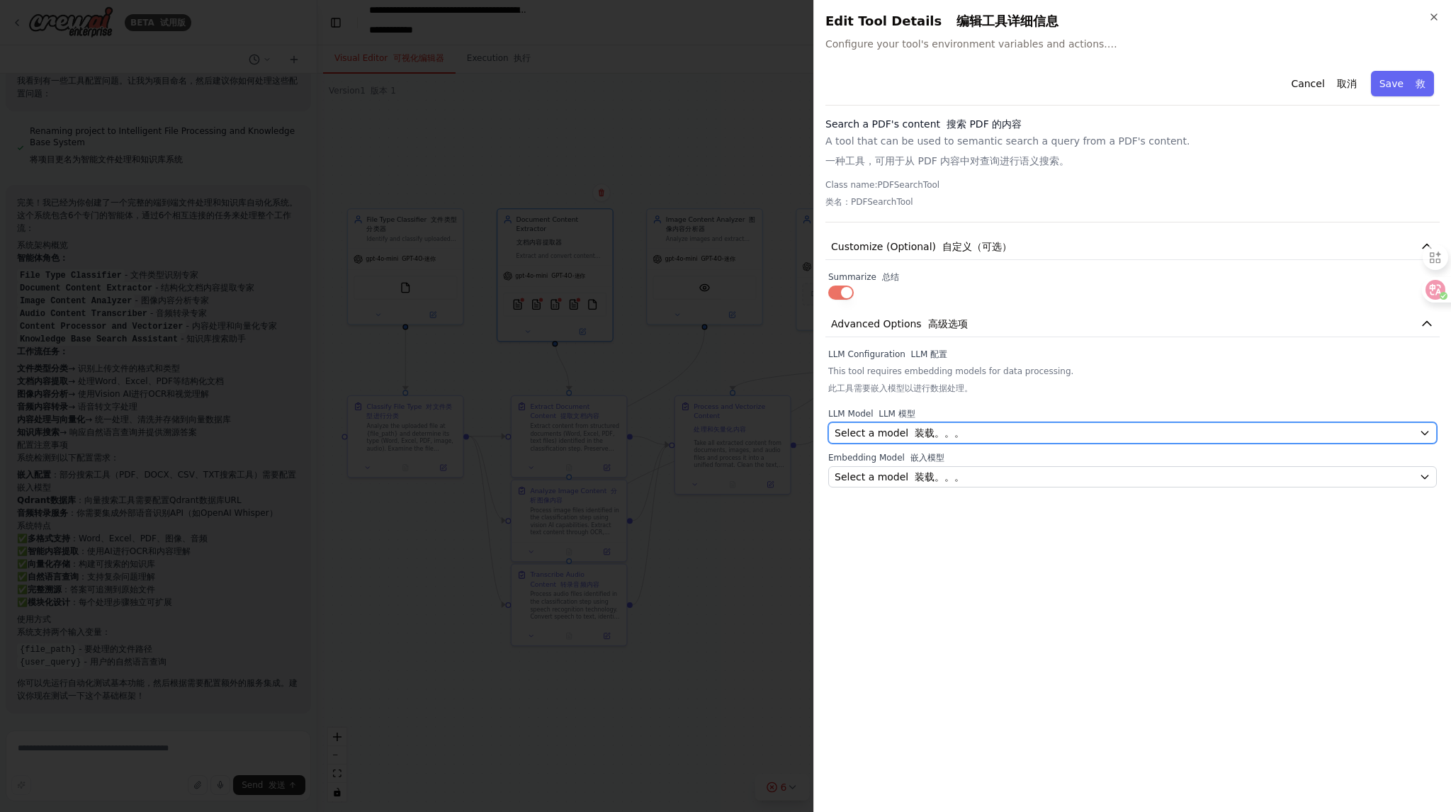
click at [971, 430] on div "Select a model 装载。。。" at bounding box center [1124, 433] width 579 height 14
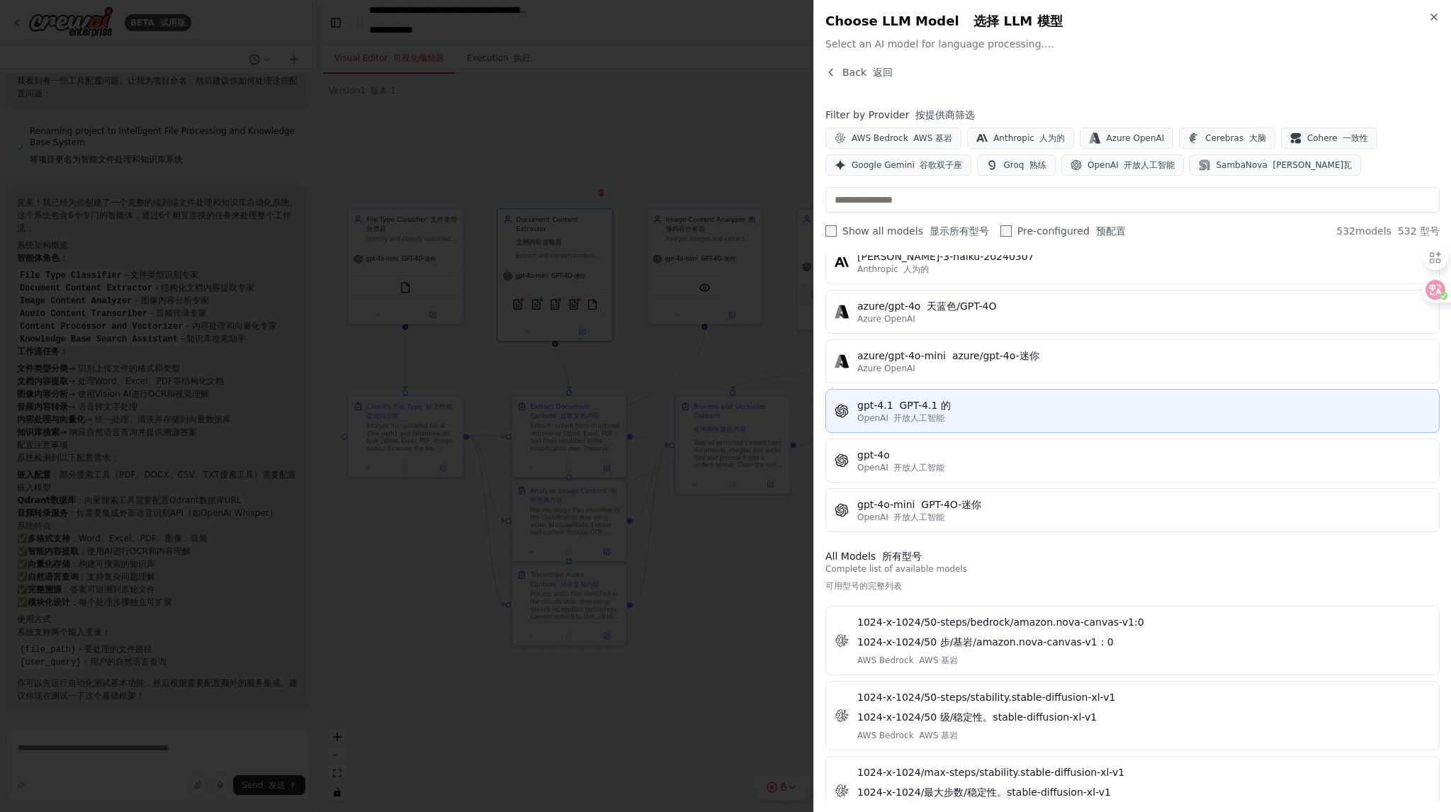
scroll to position [142, 0]
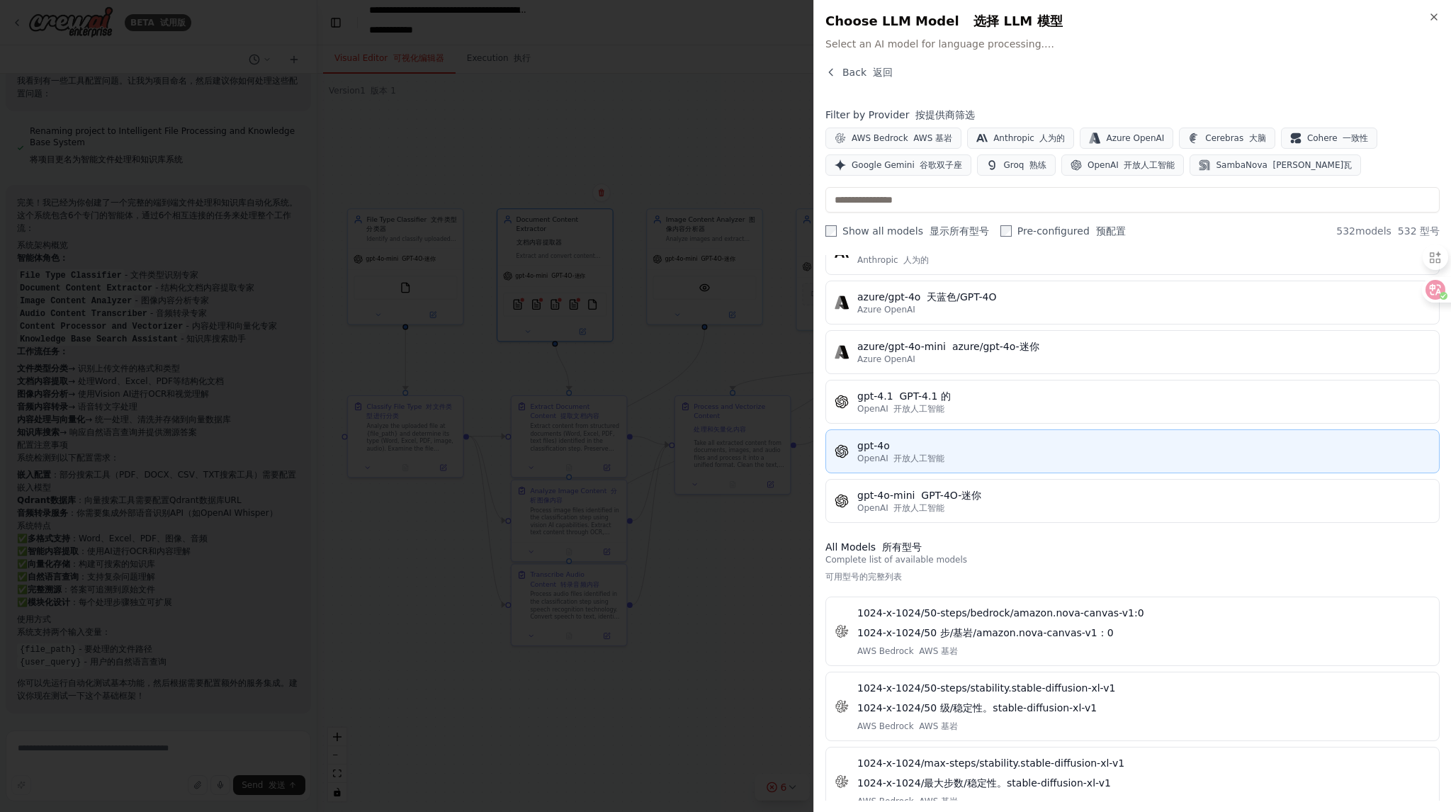
click at [963, 445] on div "gpt-4o" at bounding box center [1143, 446] width 573 height 14
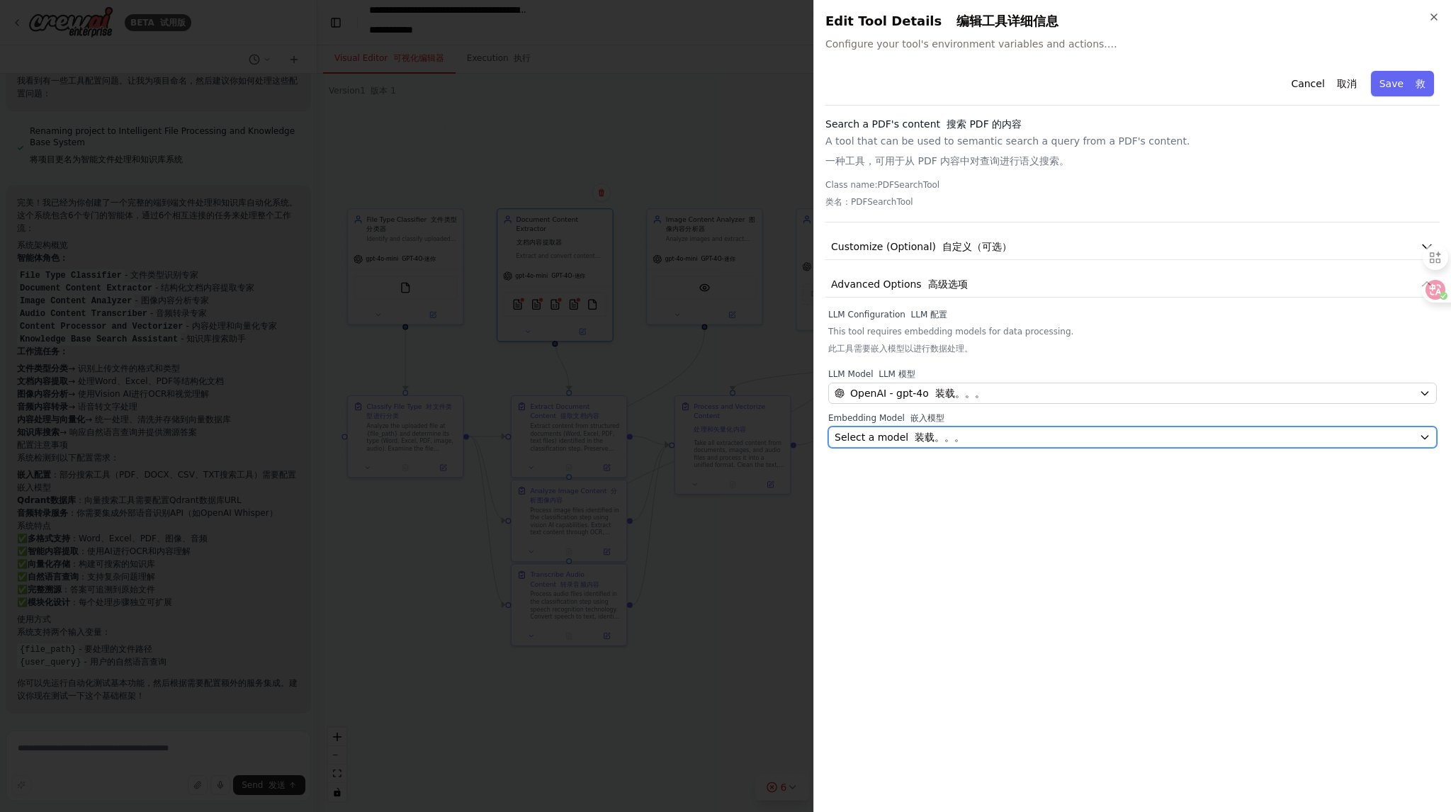
click at [1032, 434] on div "Select a model 装载。。。" at bounding box center [1124, 437] width 579 height 14
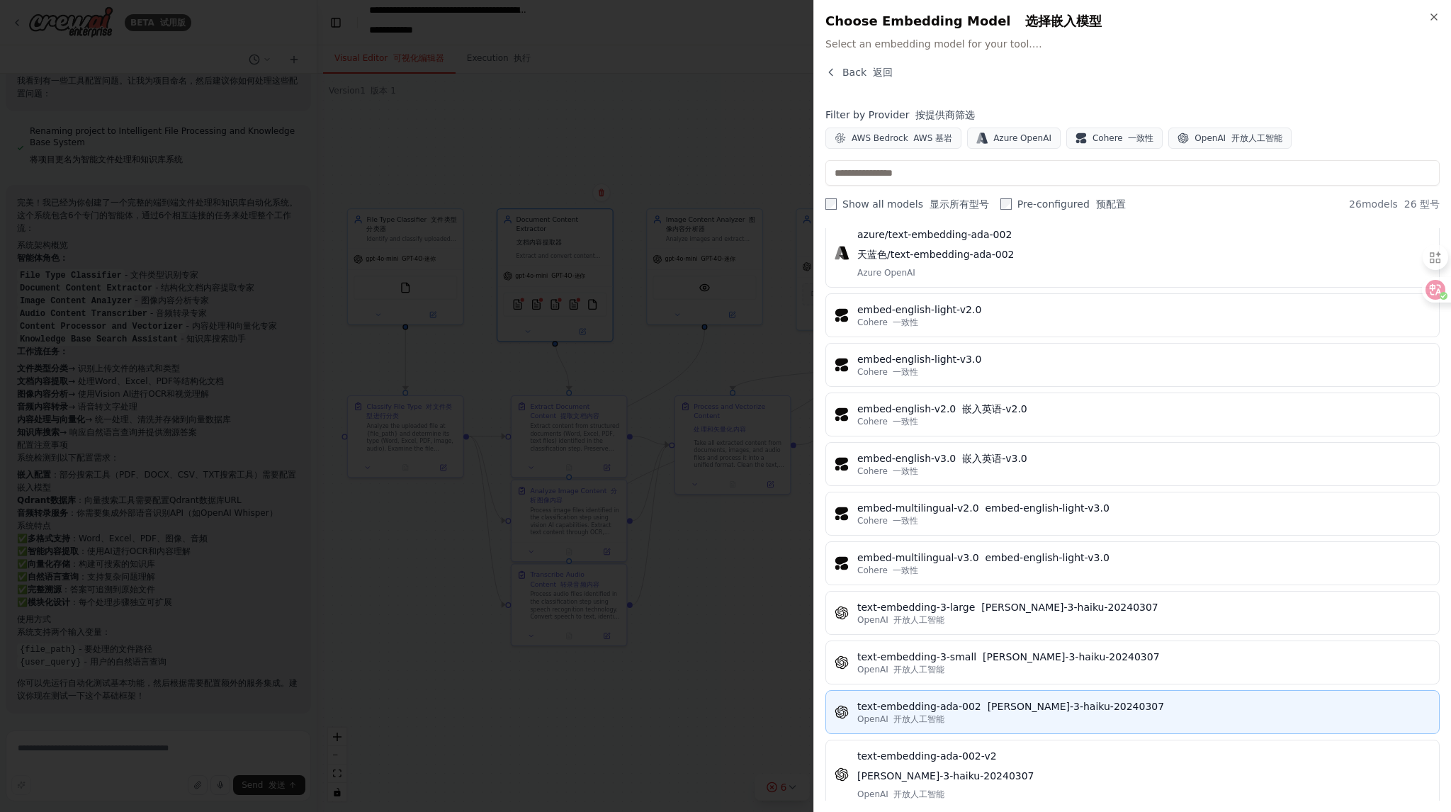
scroll to position [1165, 0]
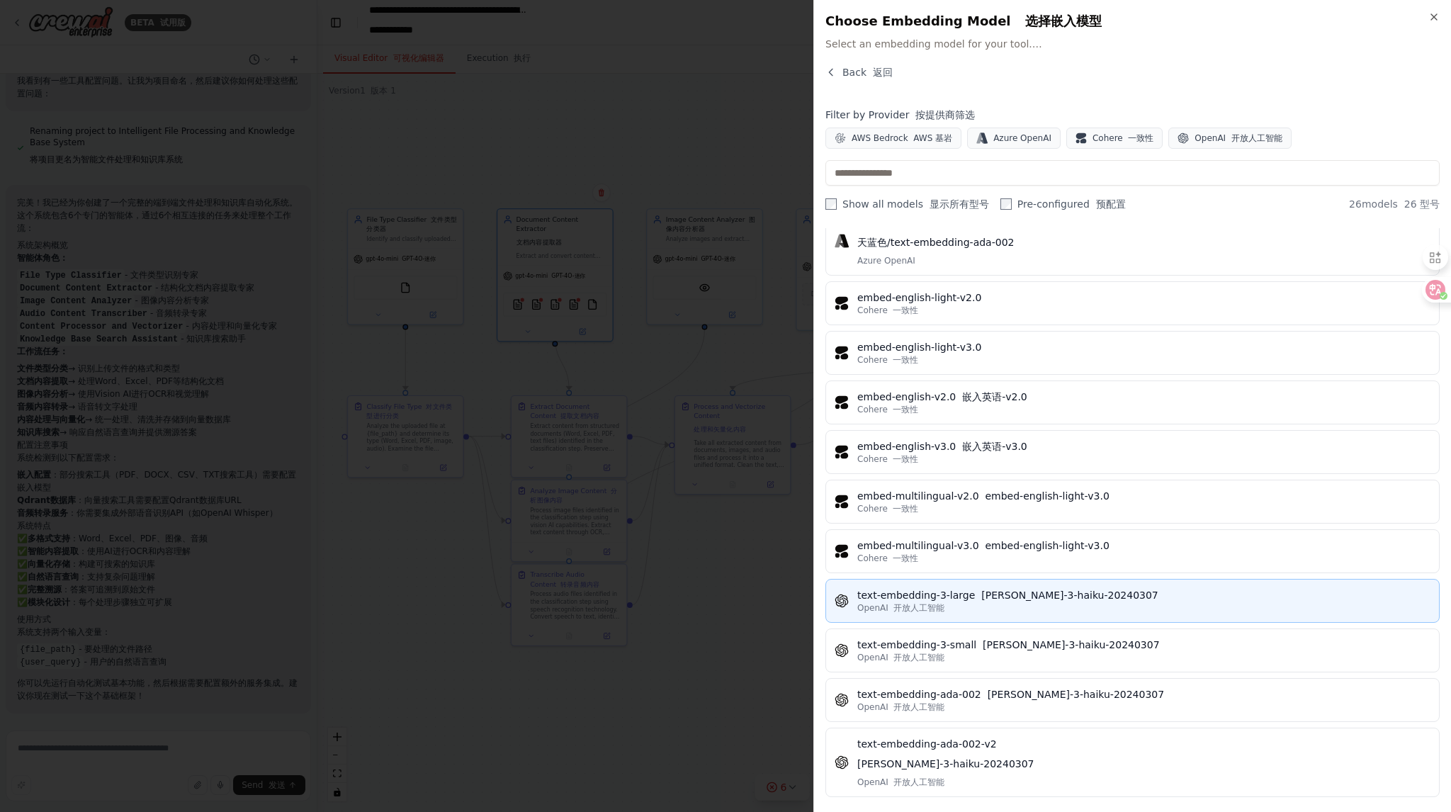
click at [1039, 604] on div "OpenAI 开放人工智能" at bounding box center [1143, 607] width 573 height 11
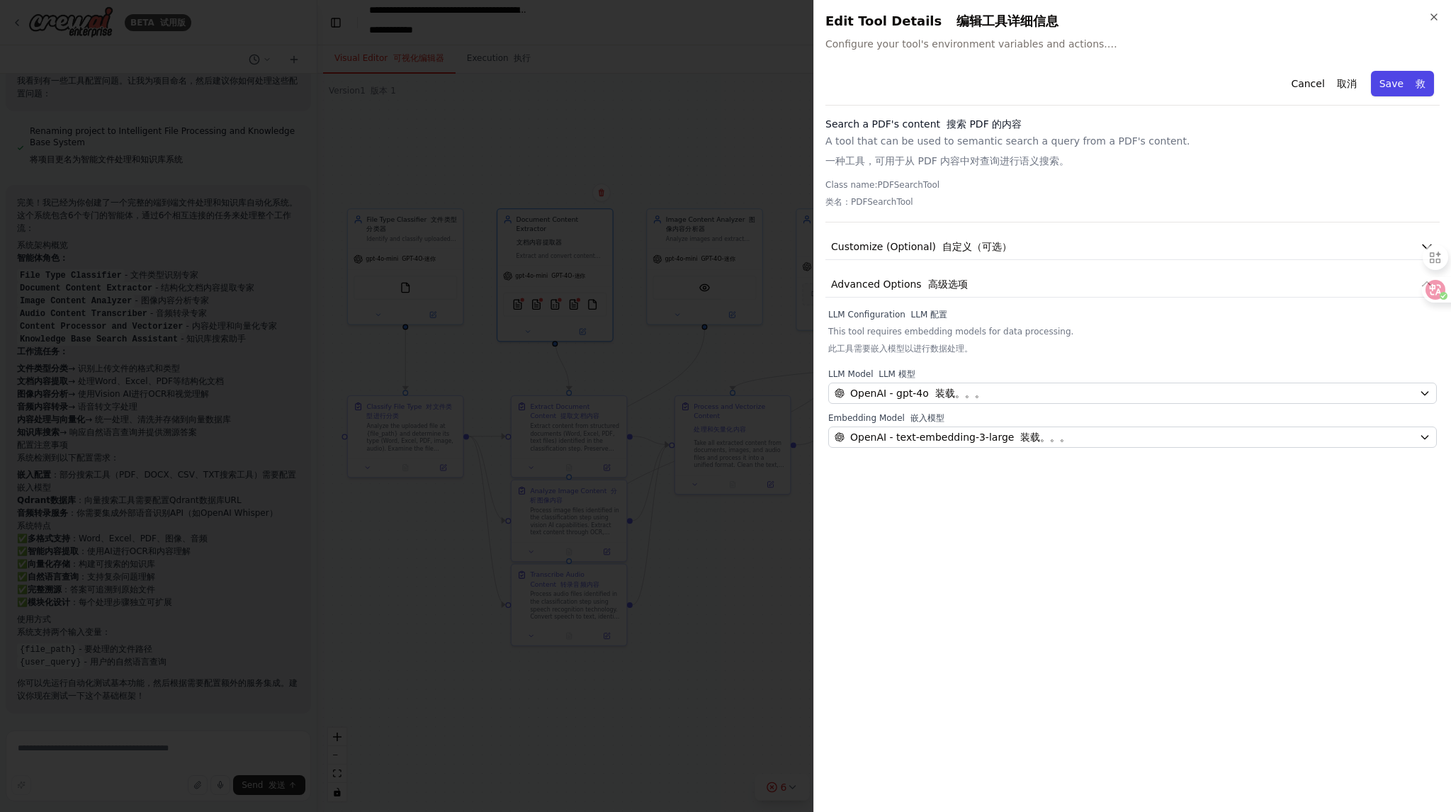
click at [1386, 83] on button "Save 救" at bounding box center [1402, 84] width 63 height 26
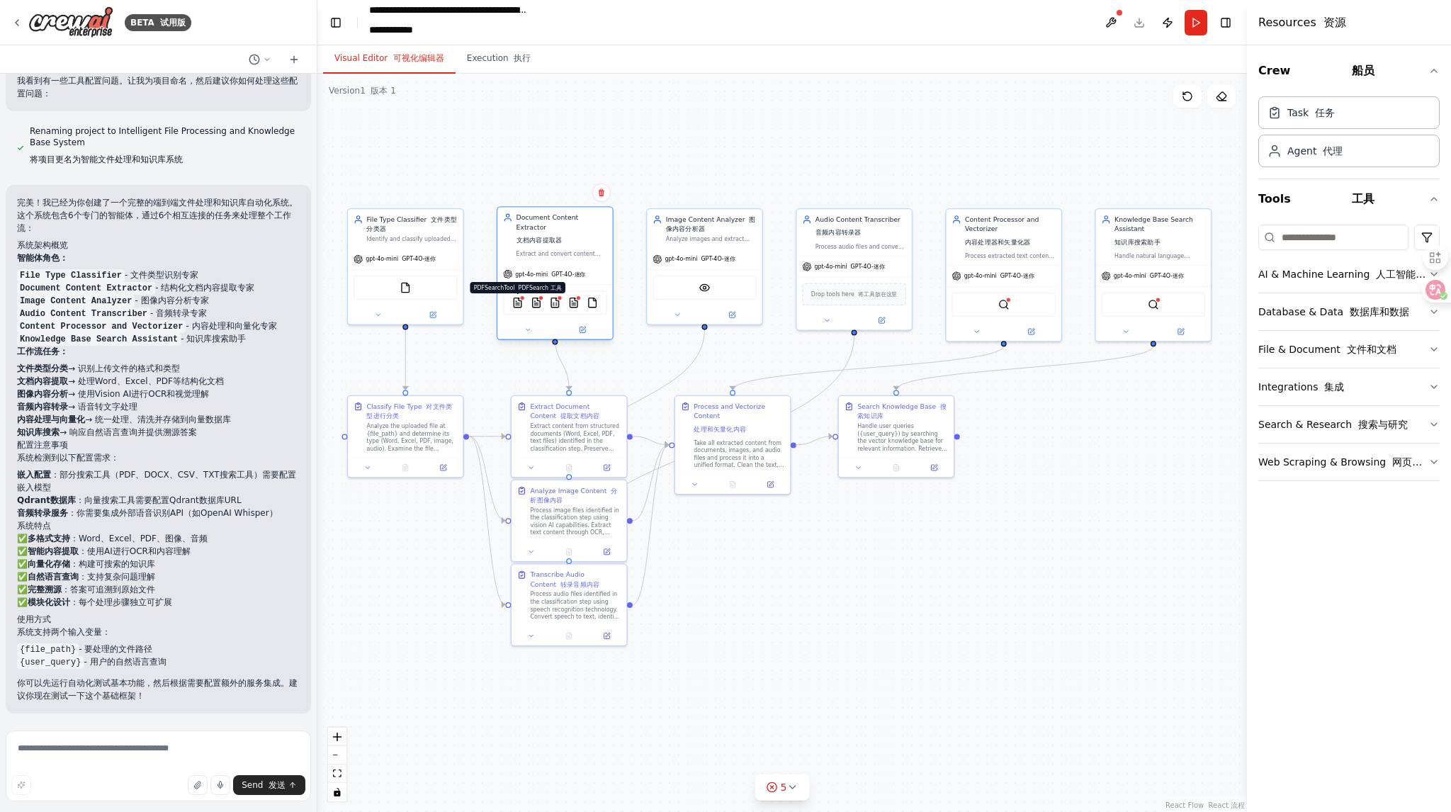
click at [520, 297] on img at bounding box center [517, 302] width 11 height 11
click at [1345, 278] on div "AI & Machine Learning 人工智能和机器学习" at bounding box center [1343, 274] width 170 height 14
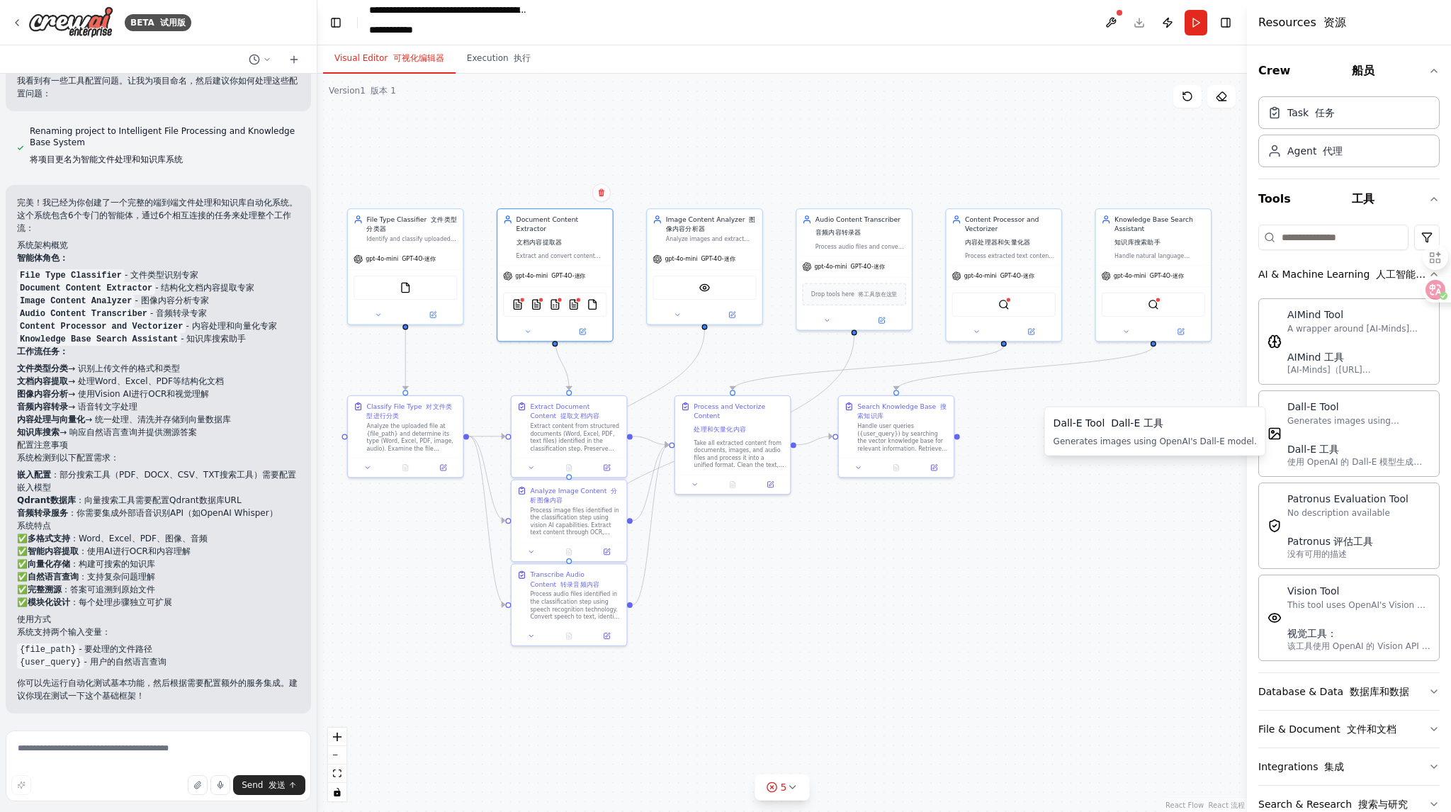
scroll to position [69, 0]
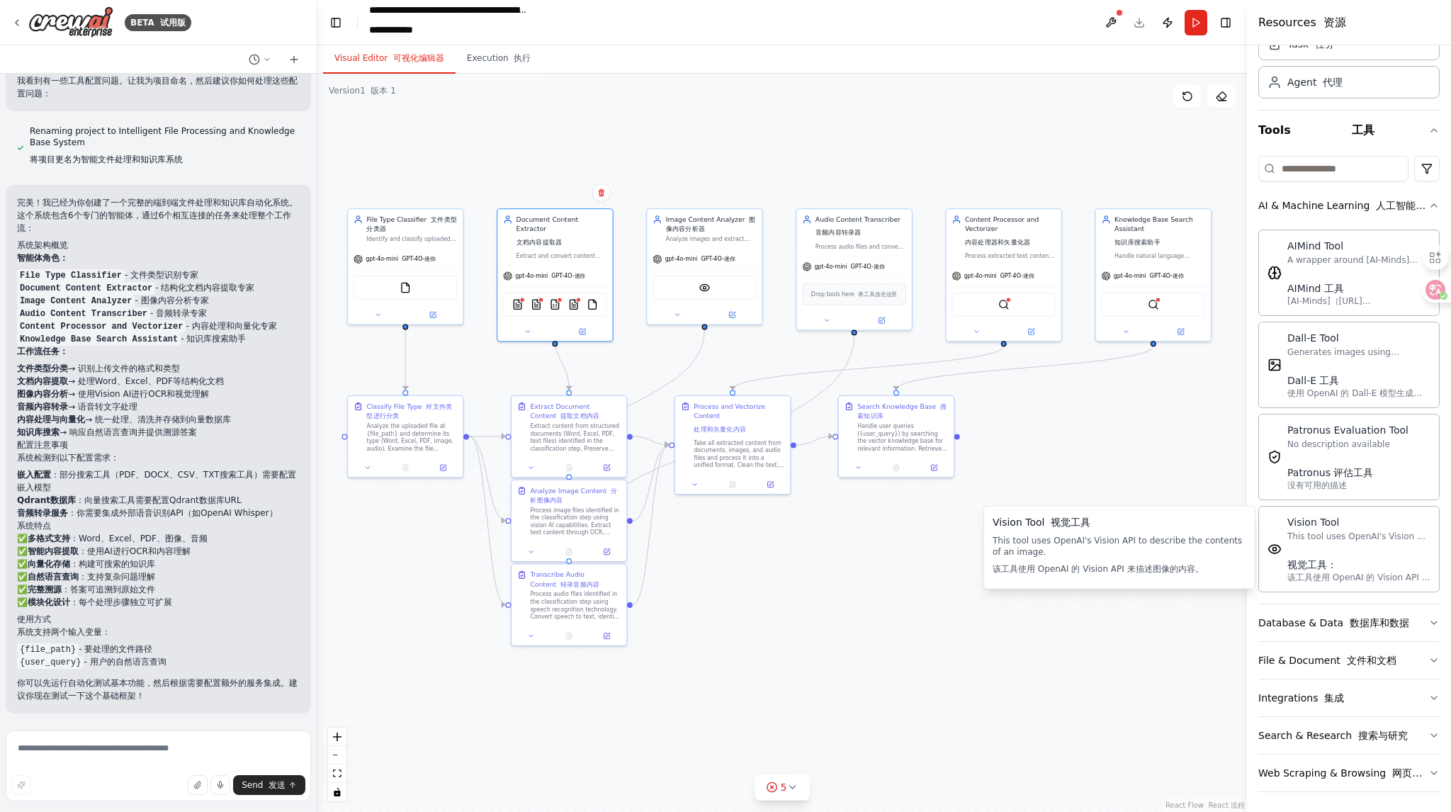
click at [1126, 405] on div ".deletable-edge-delete-btn { width: 20px; height: 20px; border: 0px solid #ffff…" at bounding box center [781, 443] width 929 height 738
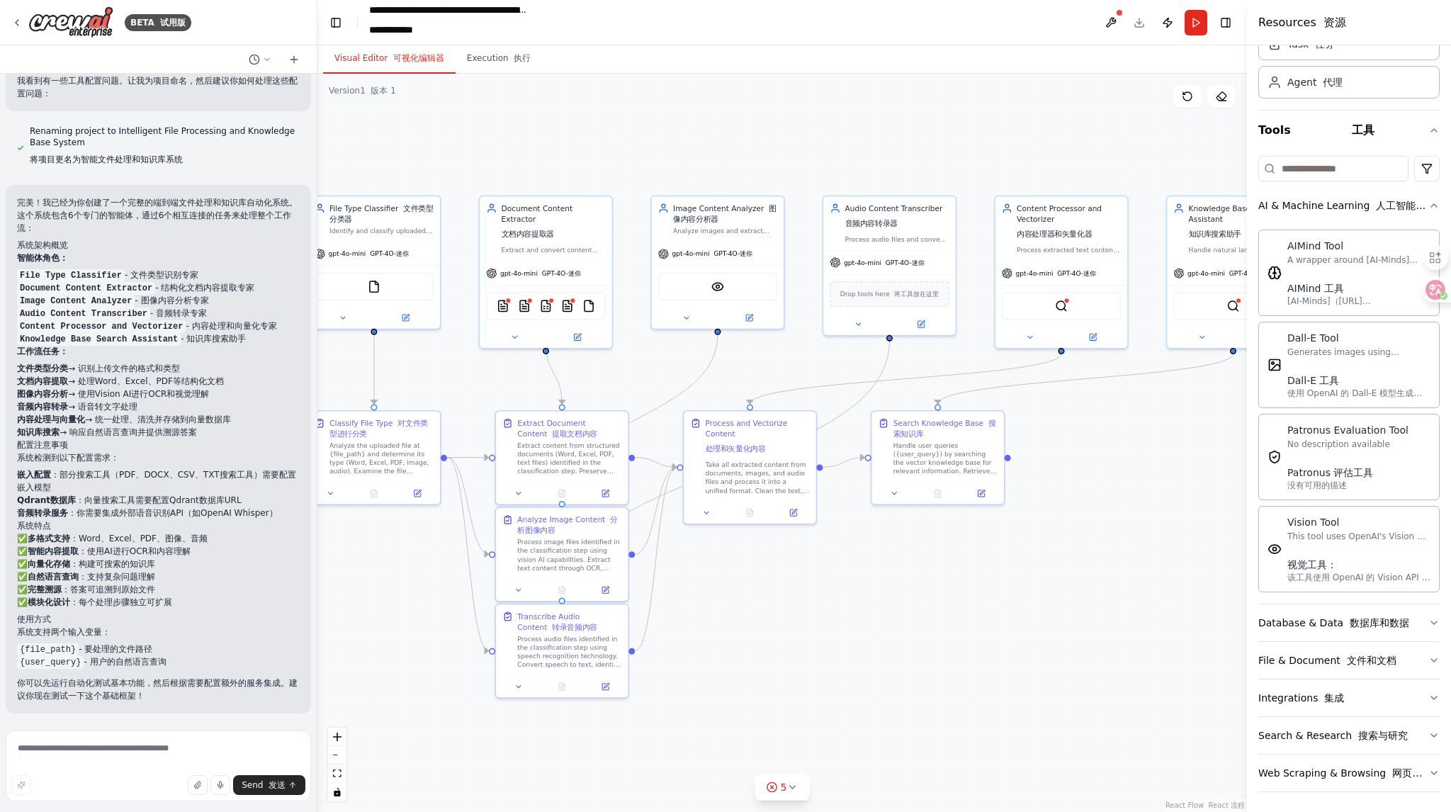
drag, startPoint x: 1085, startPoint y: 395, endPoint x: 1129, endPoint y: 439, distance: 62.6
click at [1129, 439] on div ".deletable-edge-delete-btn { width: 20px; height: 20px; border: 0px solid #ffff…" at bounding box center [781, 443] width 929 height 738
click at [1177, 156] on div ".deletable-edge-delete-btn { width: 20px; height: 20px; border: 0px solid #ffff…" at bounding box center [781, 443] width 929 height 738
click at [1279, 127] on button "Tools 工具" at bounding box center [1348, 131] width 181 height 40
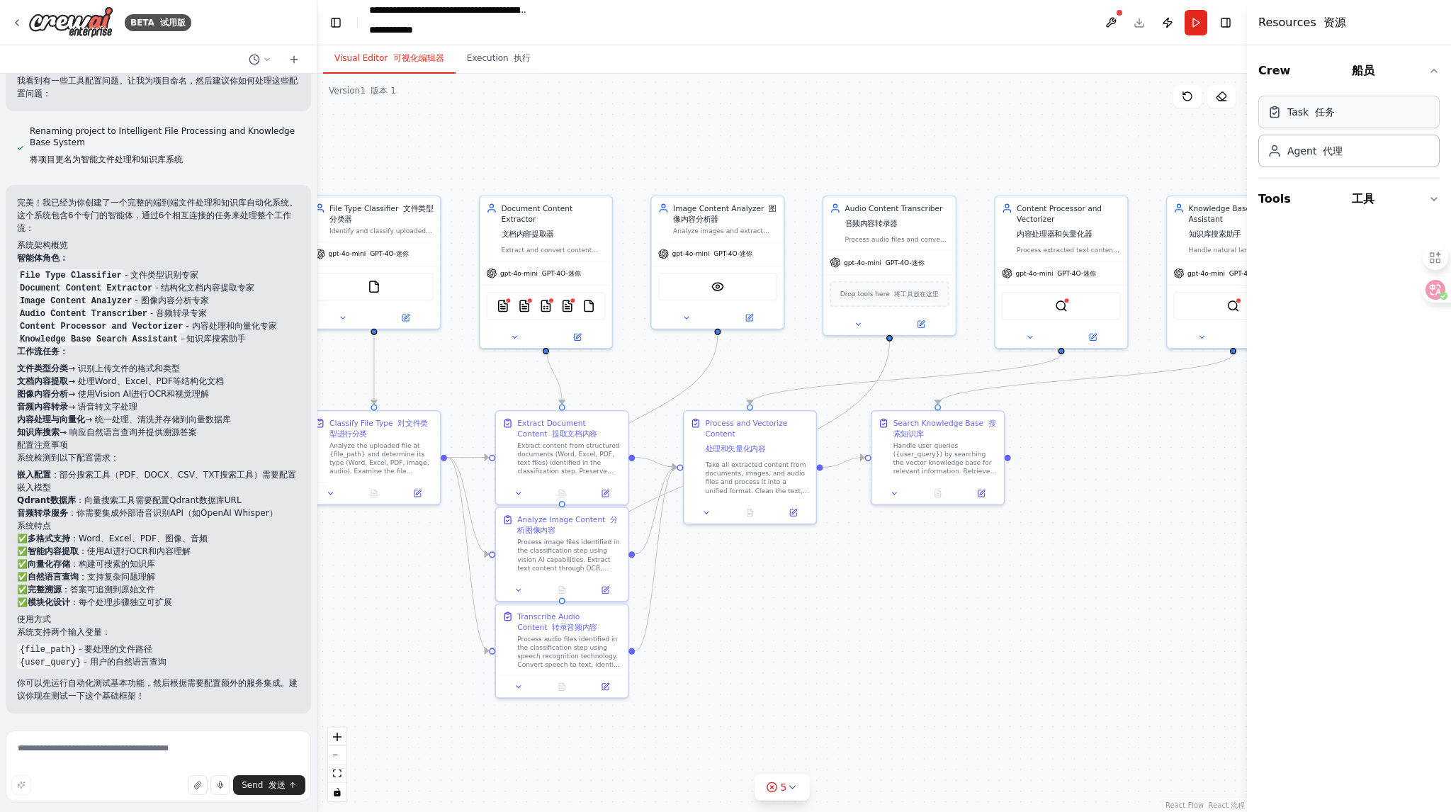
click at [1323, 115] on font "任务" at bounding box center [1325, 111] width 20 height 11
click at [504, 298] on img at bounding box center [503, 304] width 13 height 13
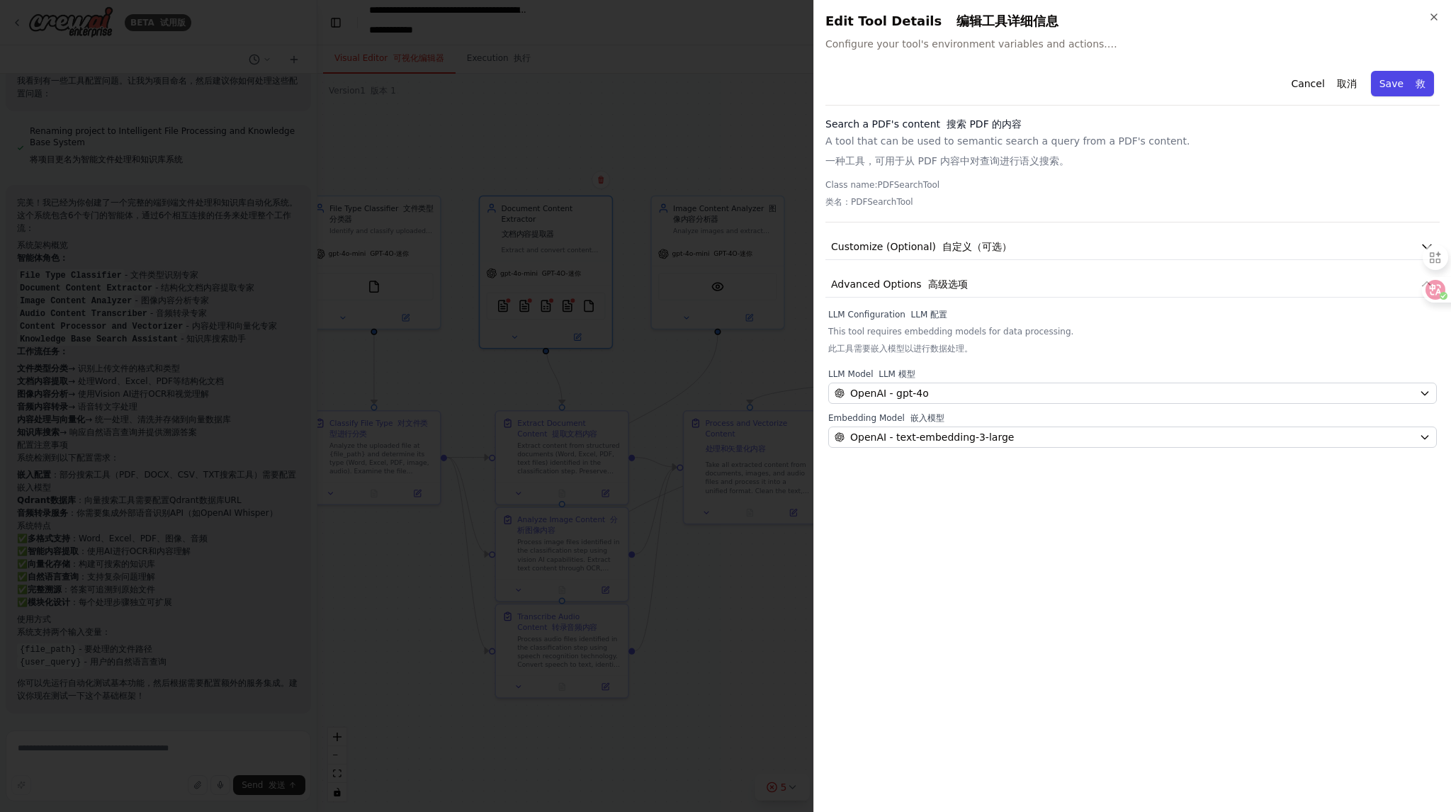
click at [1414, 81] on font at bounding box center [1412, 83] width 6 height 11
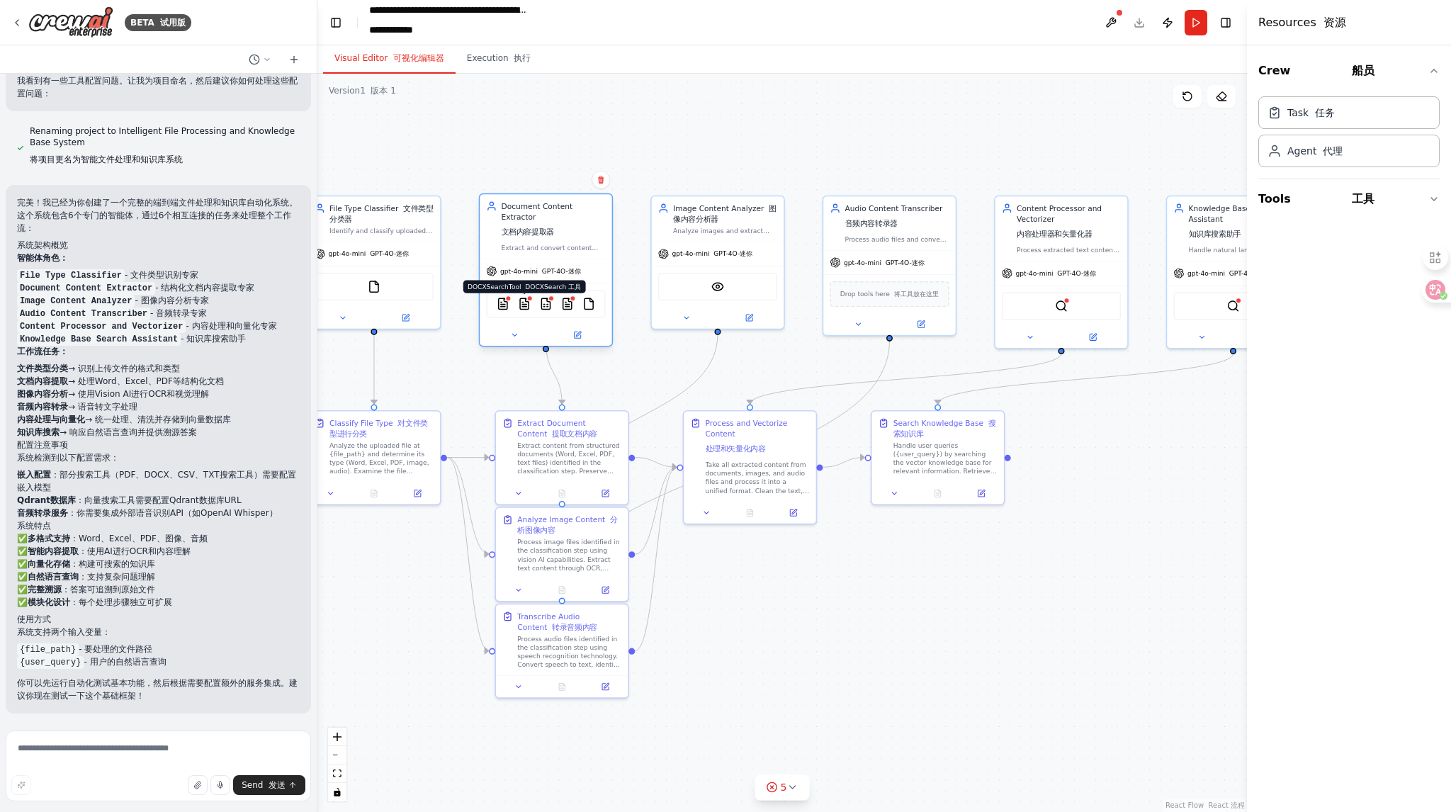
click at [528, 298] on img at bounding box center [524, 304] width 13 height 13
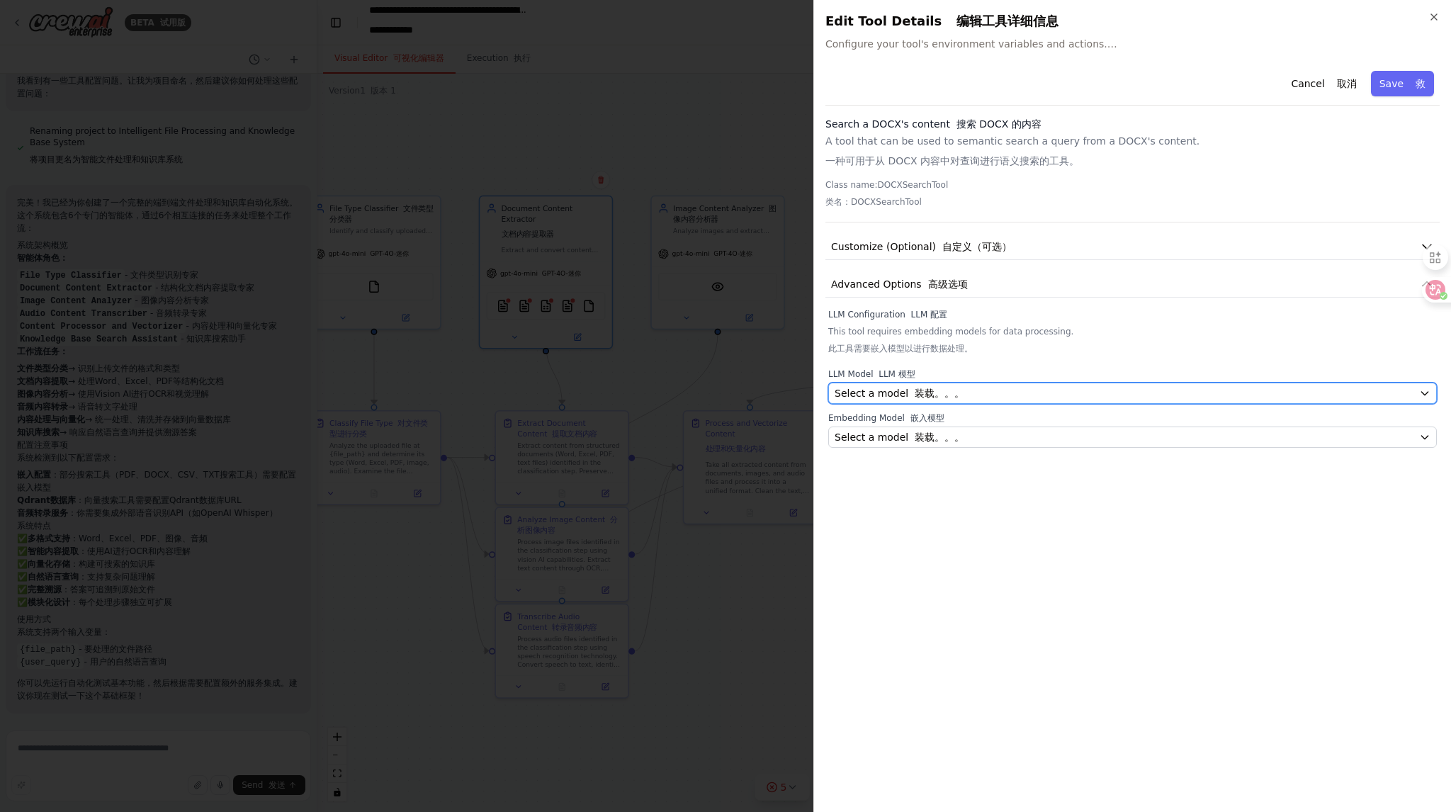
click at [966, 392] on div "Select a model 装载。。。" at bounding box center [1124, 393] width 579 height 14
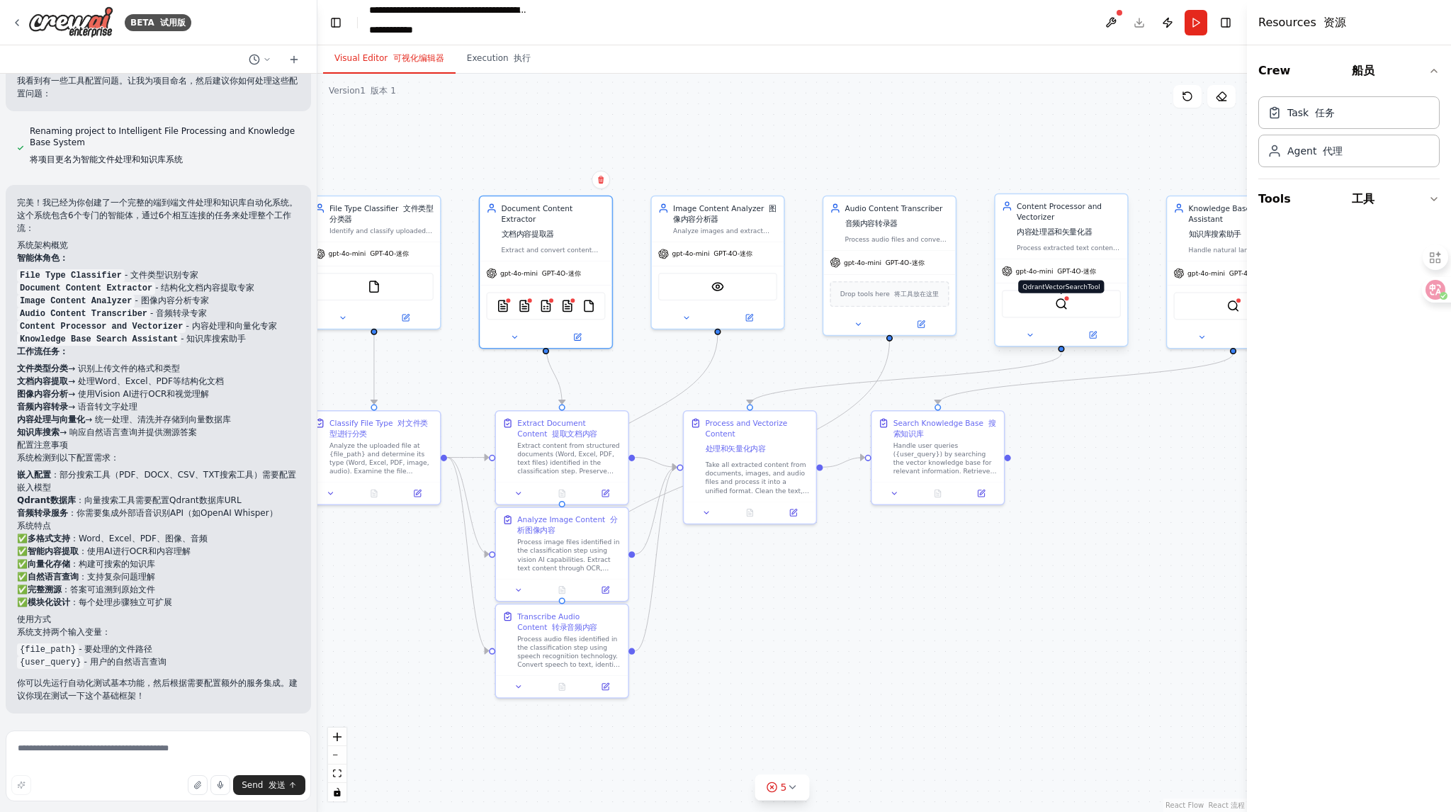
click at [1065, 300] on div at bounding box center [1066, 298] width 6 height 6
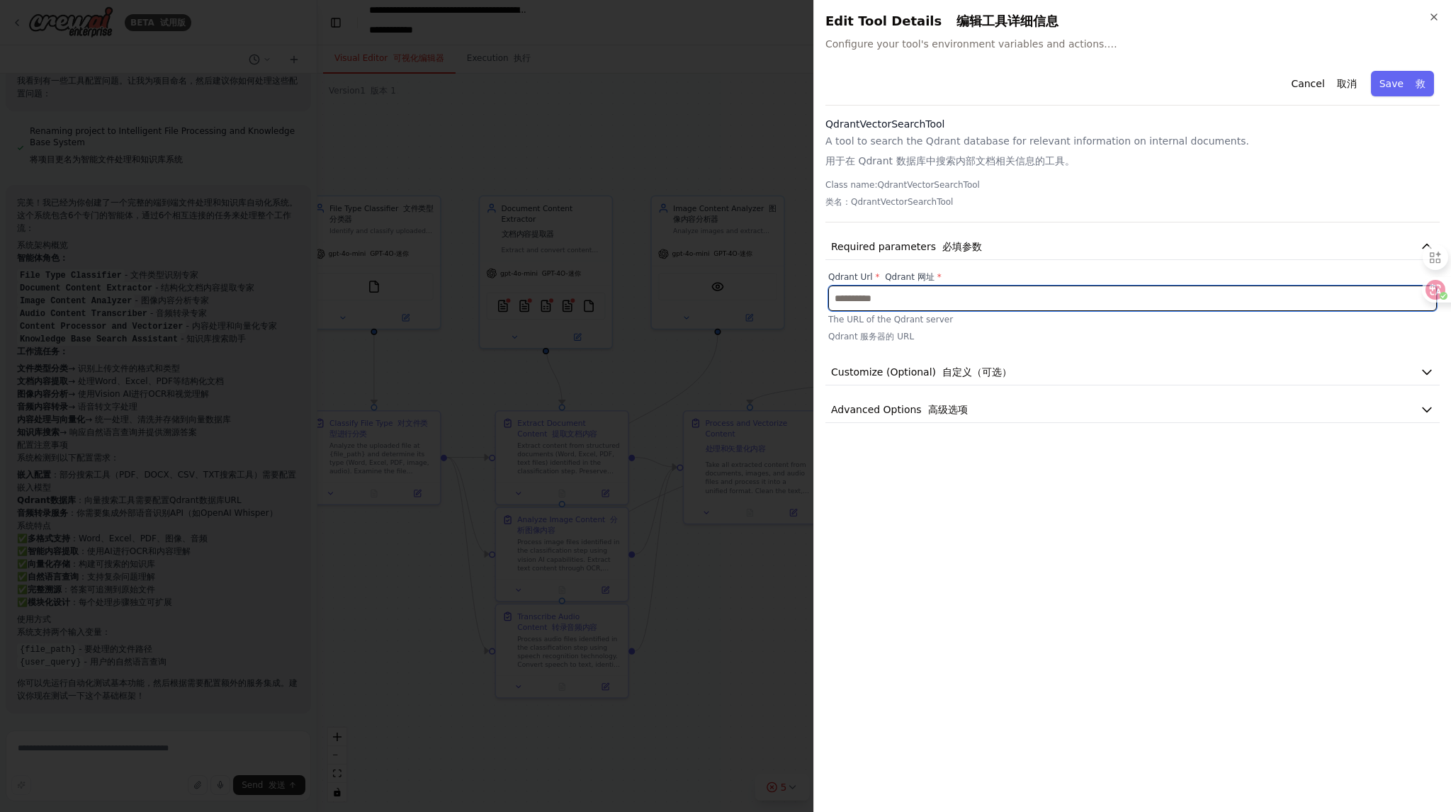
click at [1063, 296] on input "text" at bounding box center [1132, 299] width 609 height 26
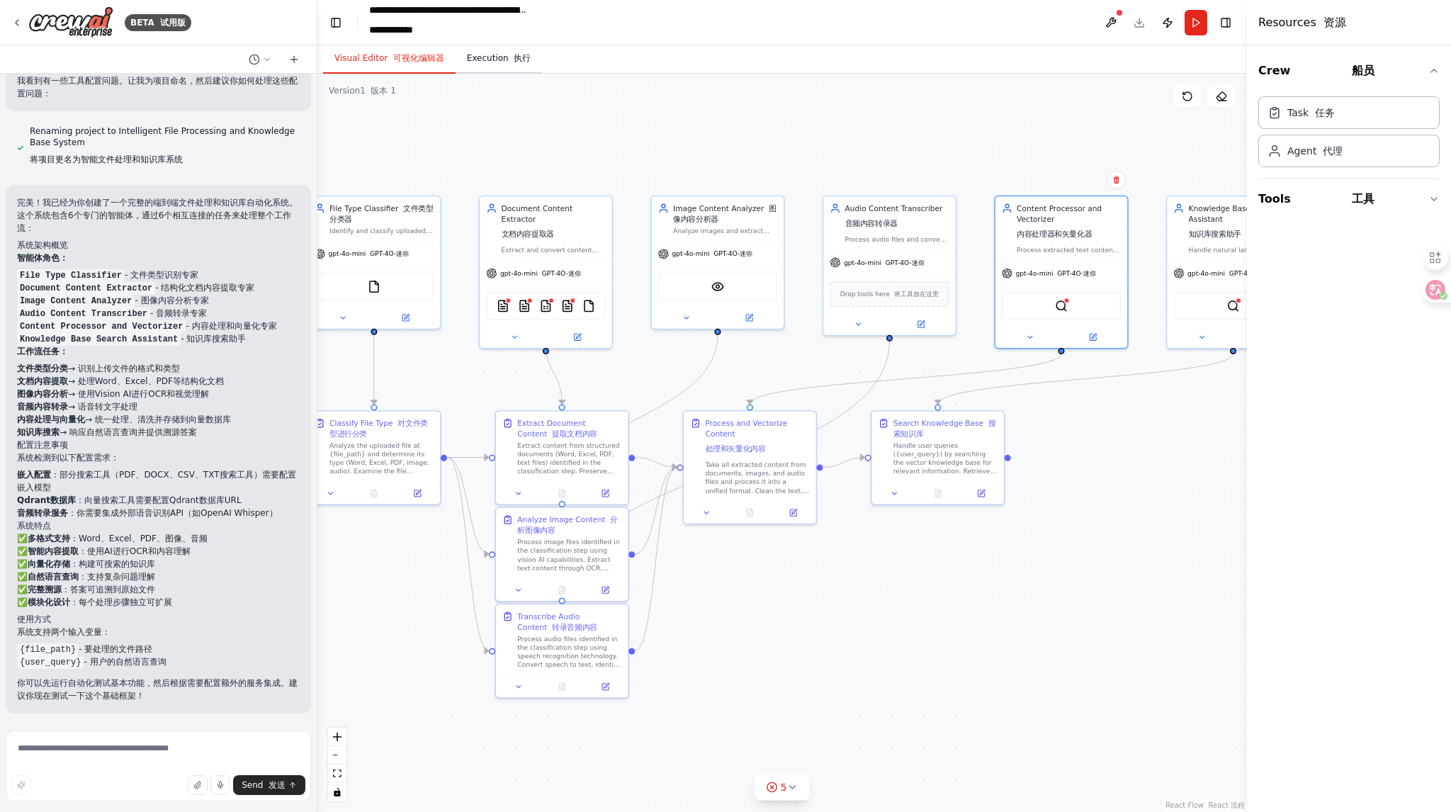
click at [513, 67] on button "Execution 执行" at bounding box center [499, 59] width 87 height 30
click at [419, 59] on font "可视化编辑器" at bounding box center [418, 58] width 51 height 10
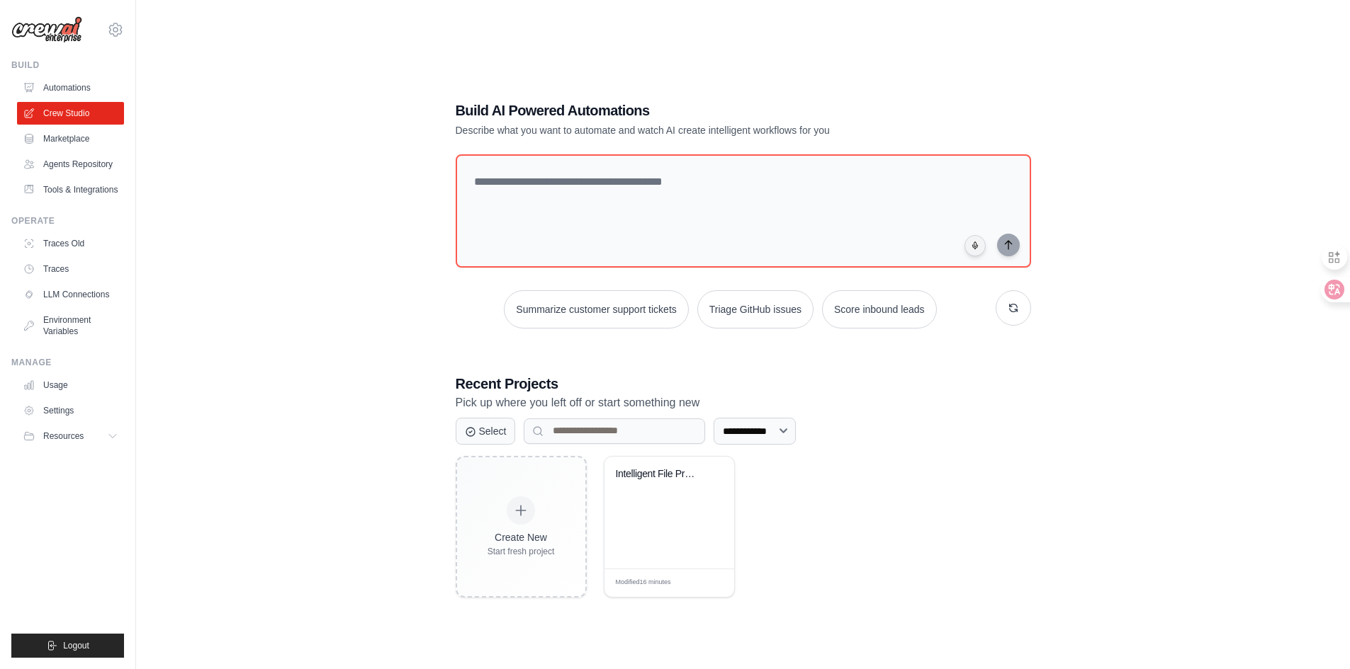
drag, startPoint x: 0, startPoint y: 0, endPoint x: 1034, endPoint y: 93, distance: 1038.5
click at [1034, 93] on div "**********" at bounding box center [743, 349] width 609 height 543
